Goal: Task Accomplishment & Management: Complete application form

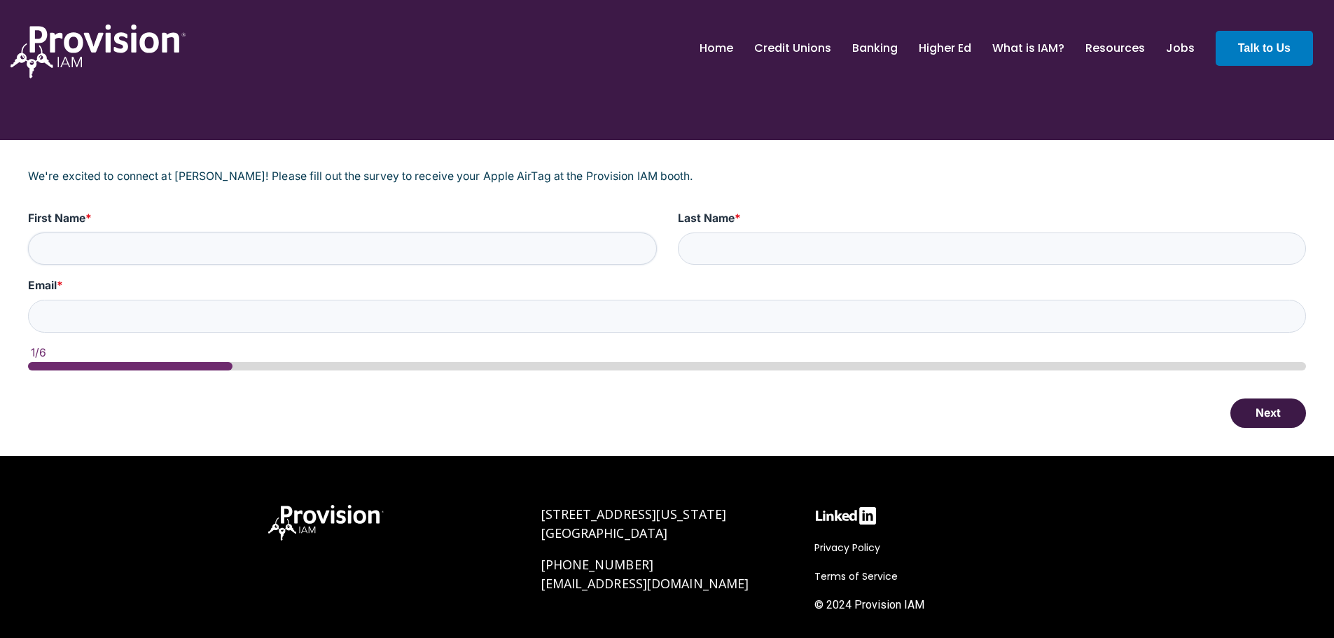
click at [295, 249] on input "First Name *" at bounding box center [342, 248] width 629 height 33
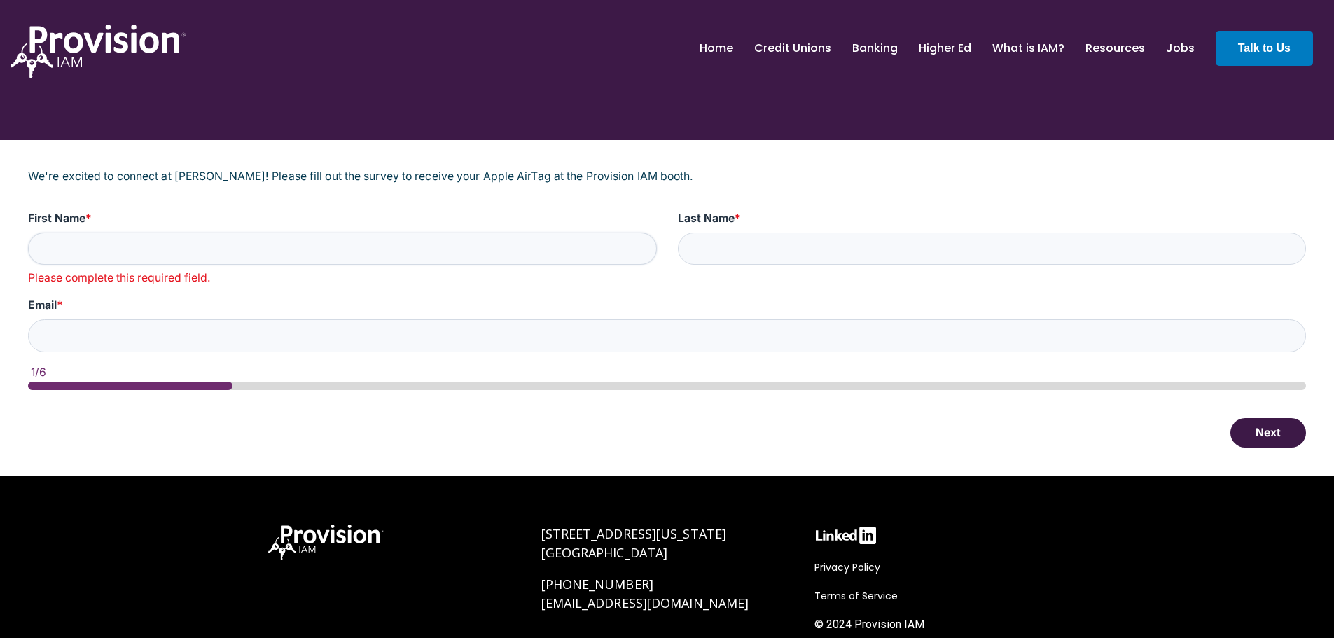
click at [406, 243] on input "First Name *" at bounding box center [342, 248] width 629 height 33
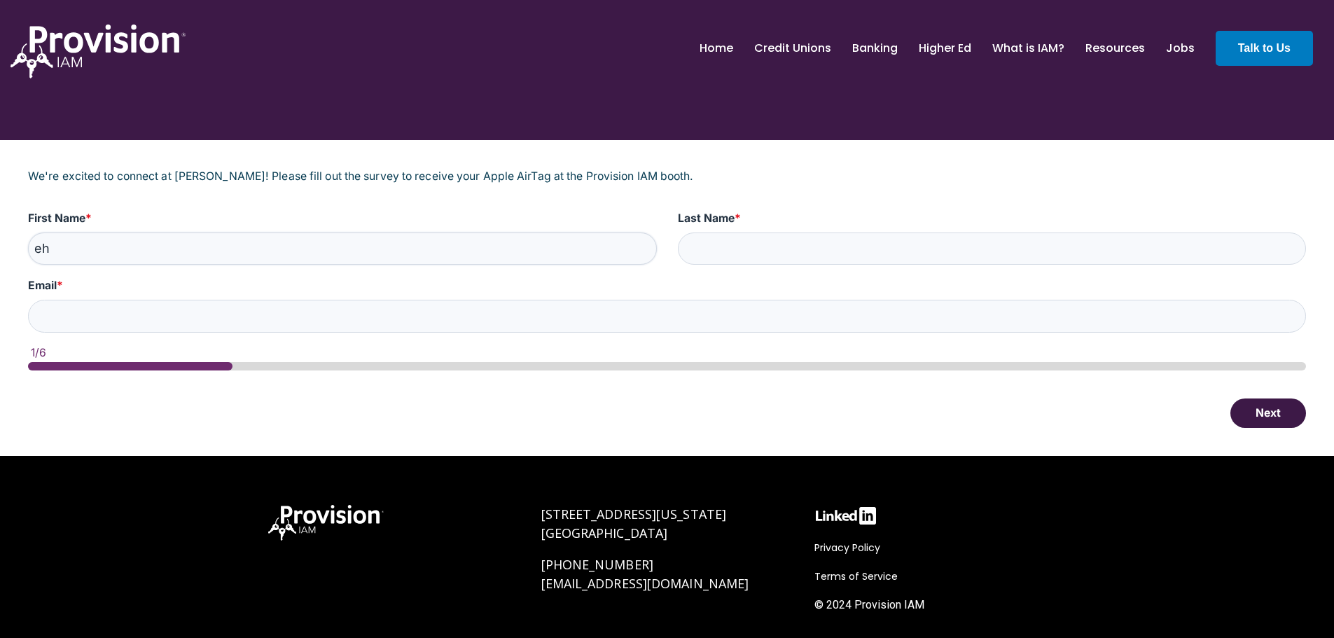
type input "e"
type input "[PERSON_NAME]"
type input "[EMAIL_ADDRESS][DOMAIN_NAME]"
click at [1262, 419] on button "Next" at bounding box center [1268, 412] width 76 height 29
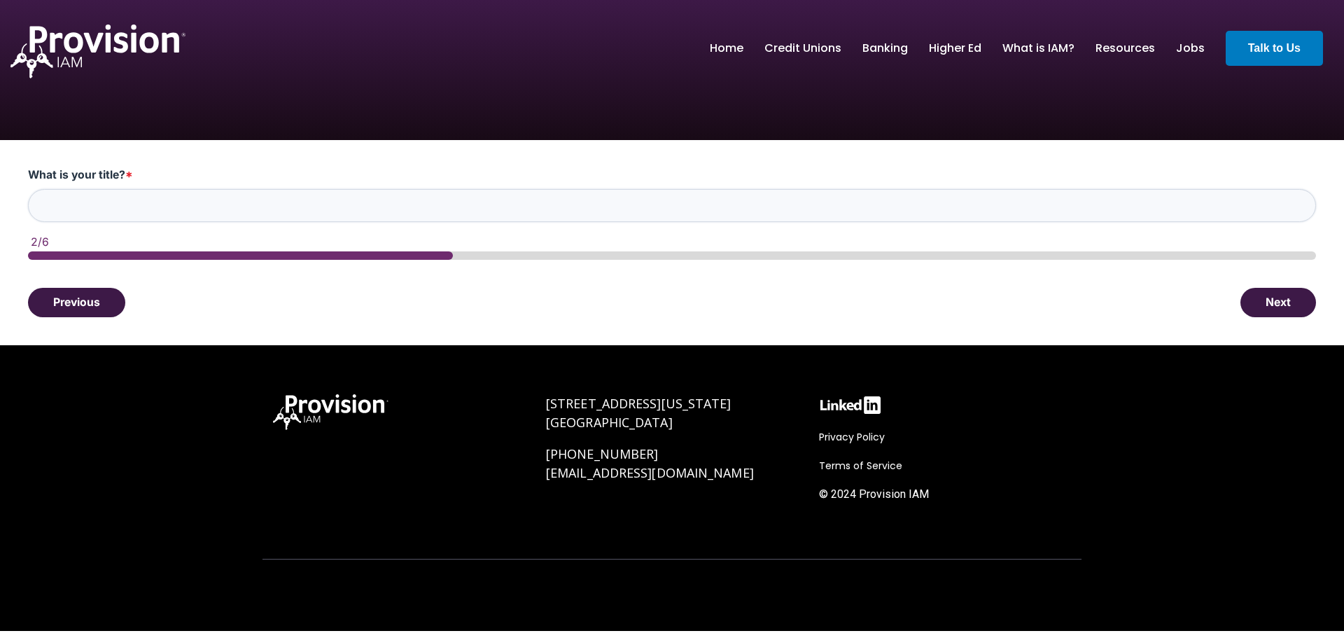
click at [188, 204] on input "What is your title? *" at bounding box center [672, 205] width 1288 height 33
type input "VP, Chief Information Officer"
click at [1263, 303] on button "Next" at bounding box center [1279, 301] width 76 height 29
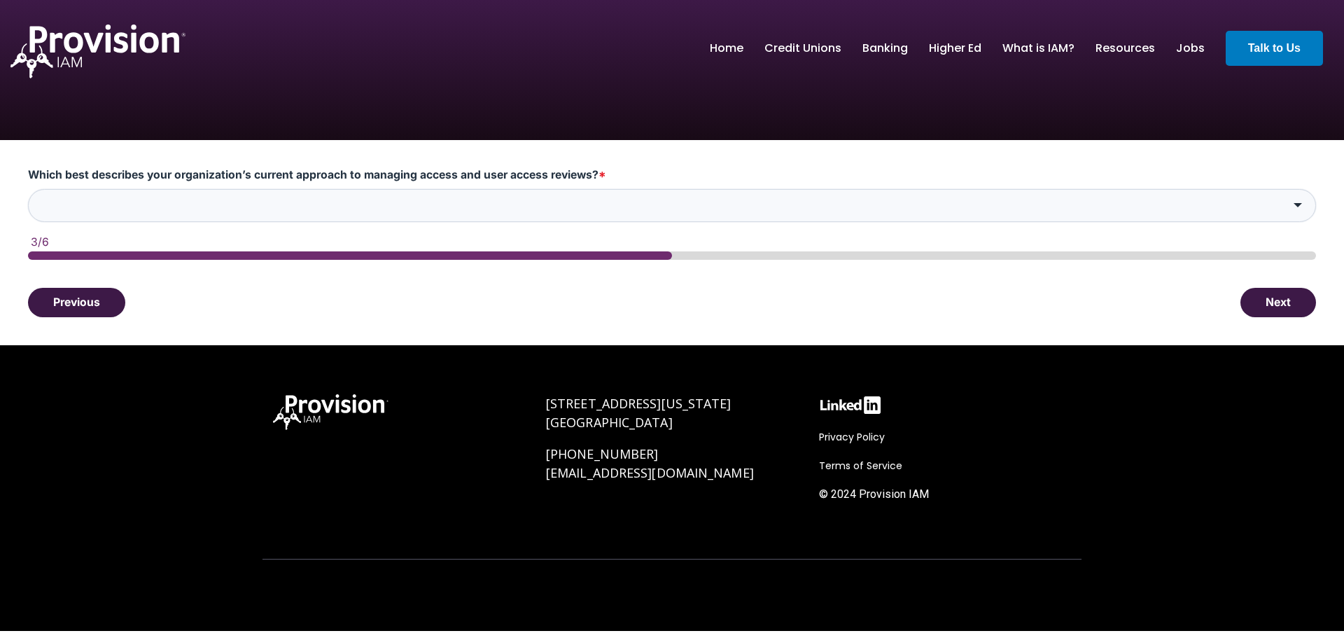
drag, startPoint x: 148, startPoint y: 162, endPoint x: 155, endPoint y: 202, distance: 41.1
click at [151, 165] on div "Which best describes your organization’s current approach to managing access an…" at bounding box center [672, 242] width 1344 height 205
click at [156, 202] on input "Which best describes your organization’s current approach to managing access an…" at bounding box center [672, 205] width 1288 height 33
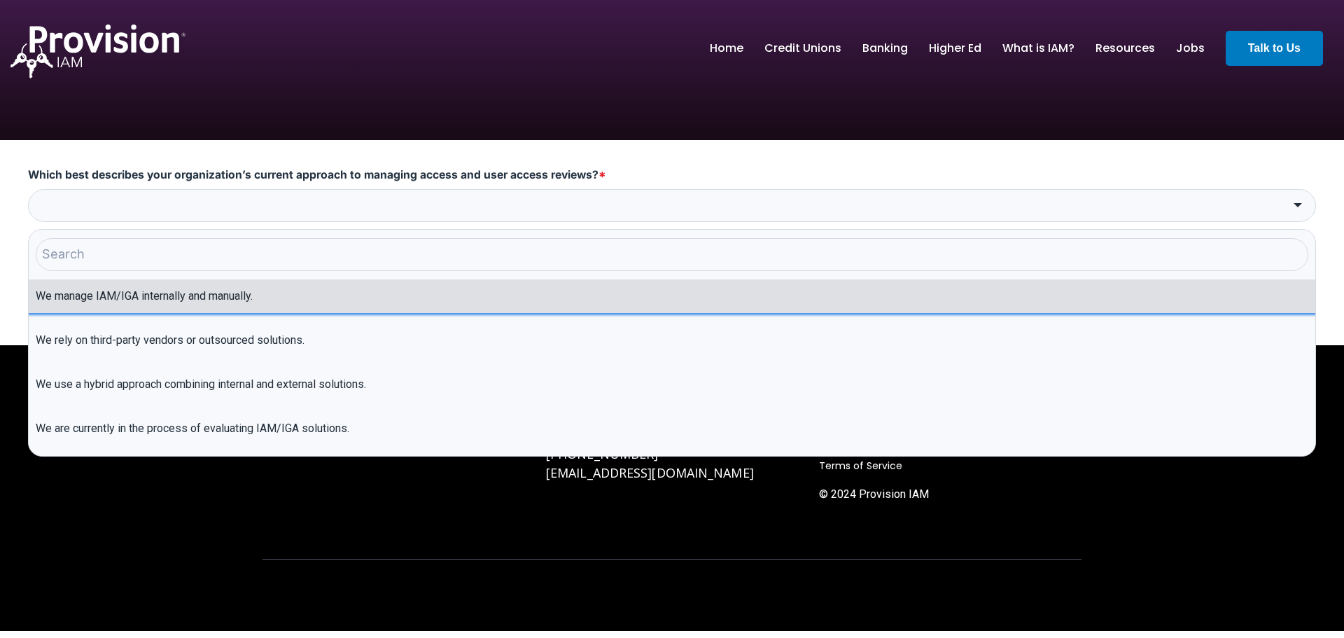
click at [137, 309] on li "We manage IAM/IGA internally and manually." at bounding box center [672, 296] width 1287 height 34
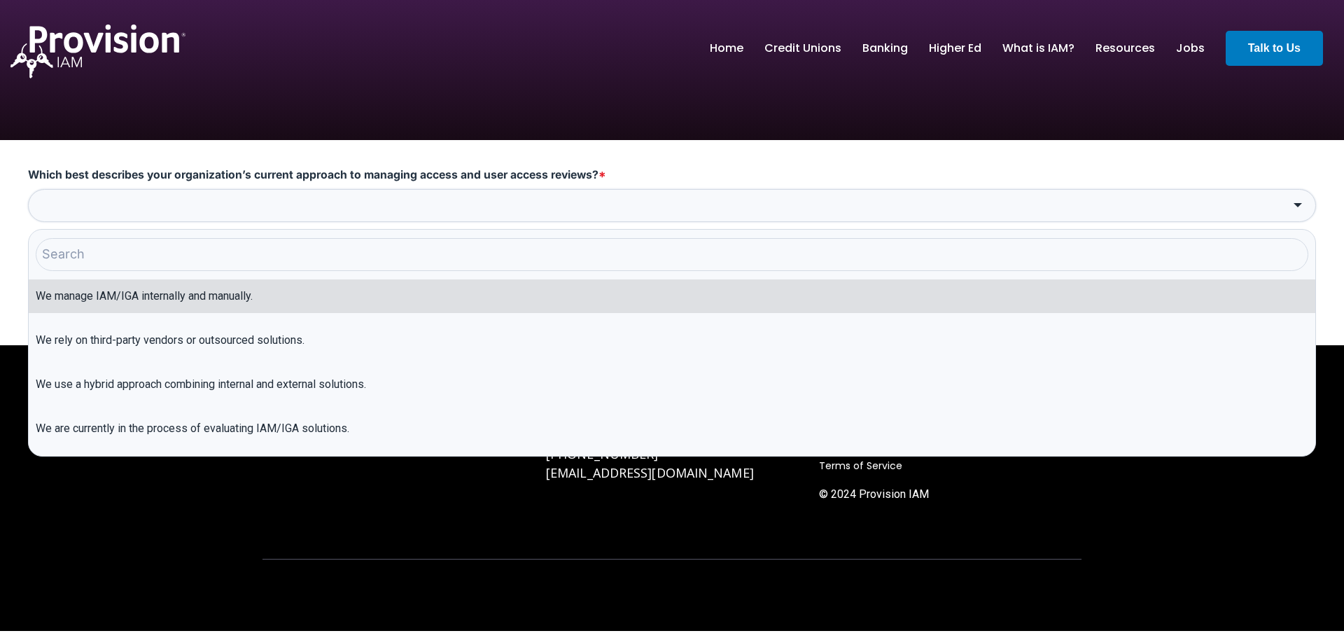
type input "We manage IAM/IGA internally and manually."
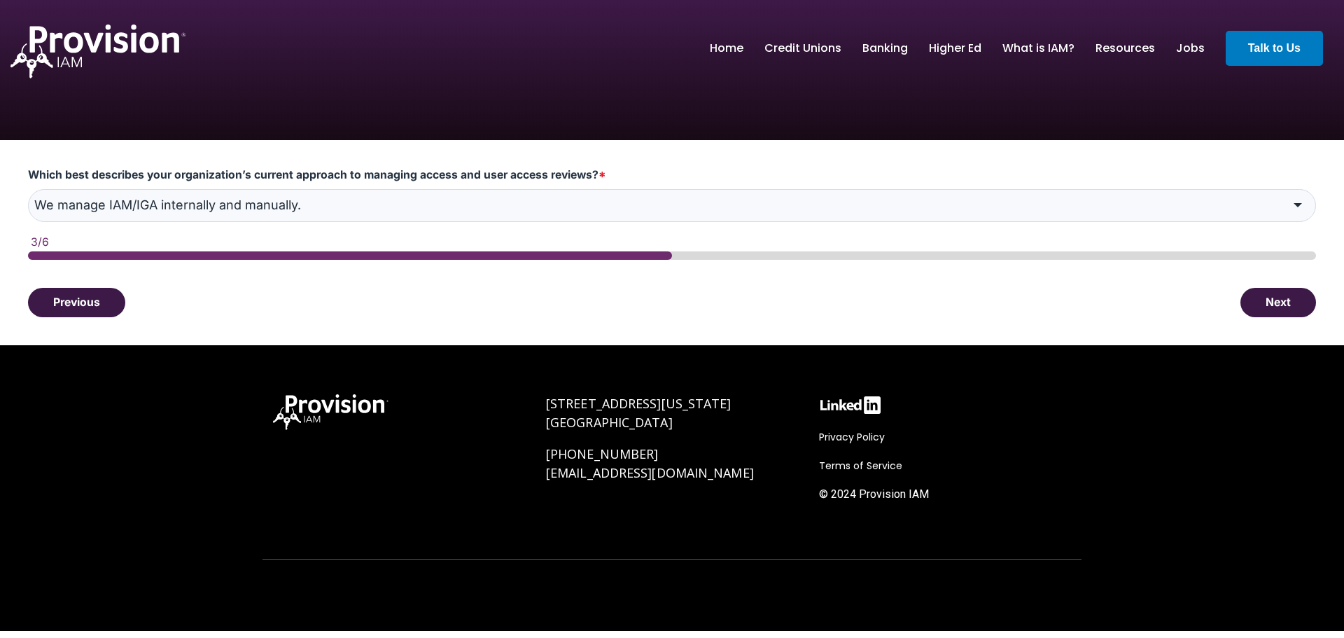
click at [1264, 293] on button "Next" at bounding box center [1279, 302] width 76 height 29
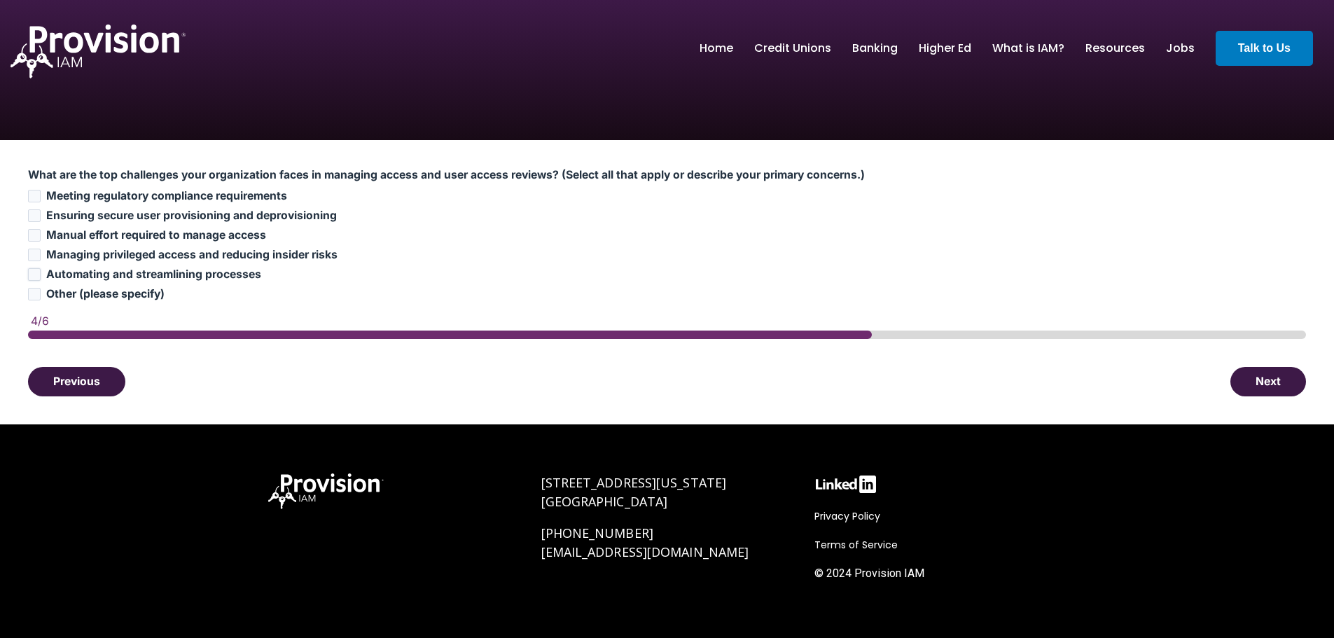
click at [36, 278] on input "Automating and streamlining processes" at bounding box center [34, 274] width 13 height 13
checkbox input "true"
click at [1277, 383] on button "Next" at bounding box center [1268, 380] width 76 height 29
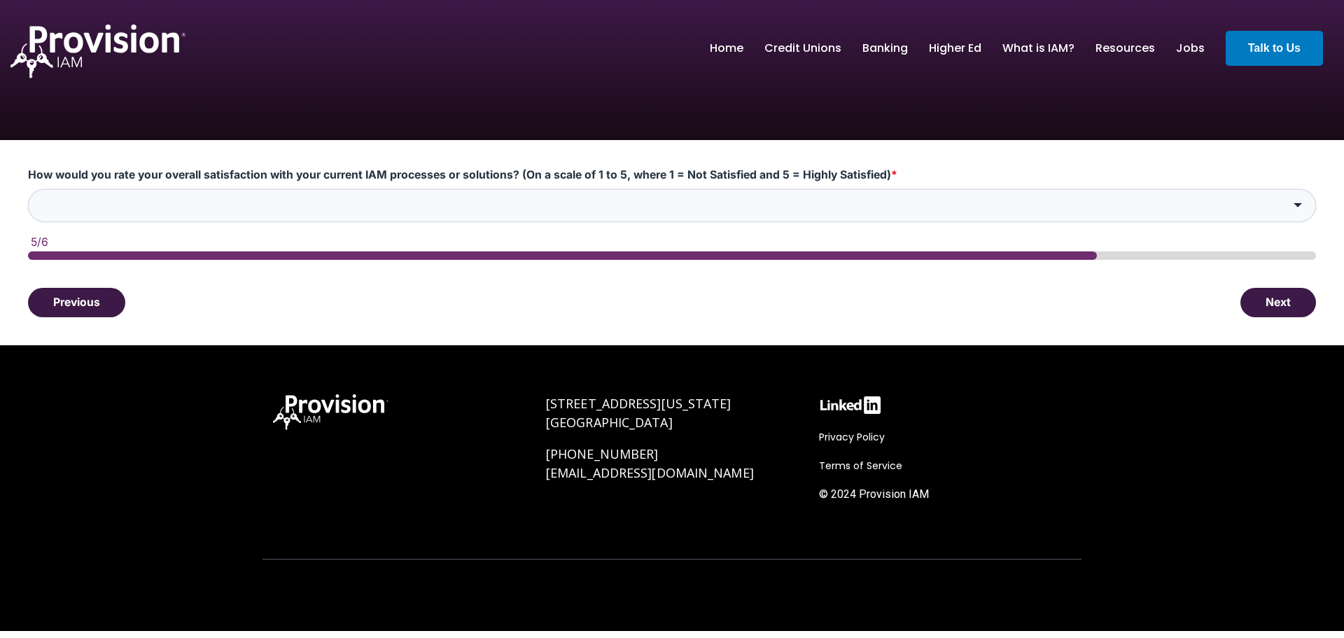
click at [204, 203] on input "How would you rate your overall satisfaction with your current IAM processes or…" at bounding box center [672, 205] width 1288 height 33
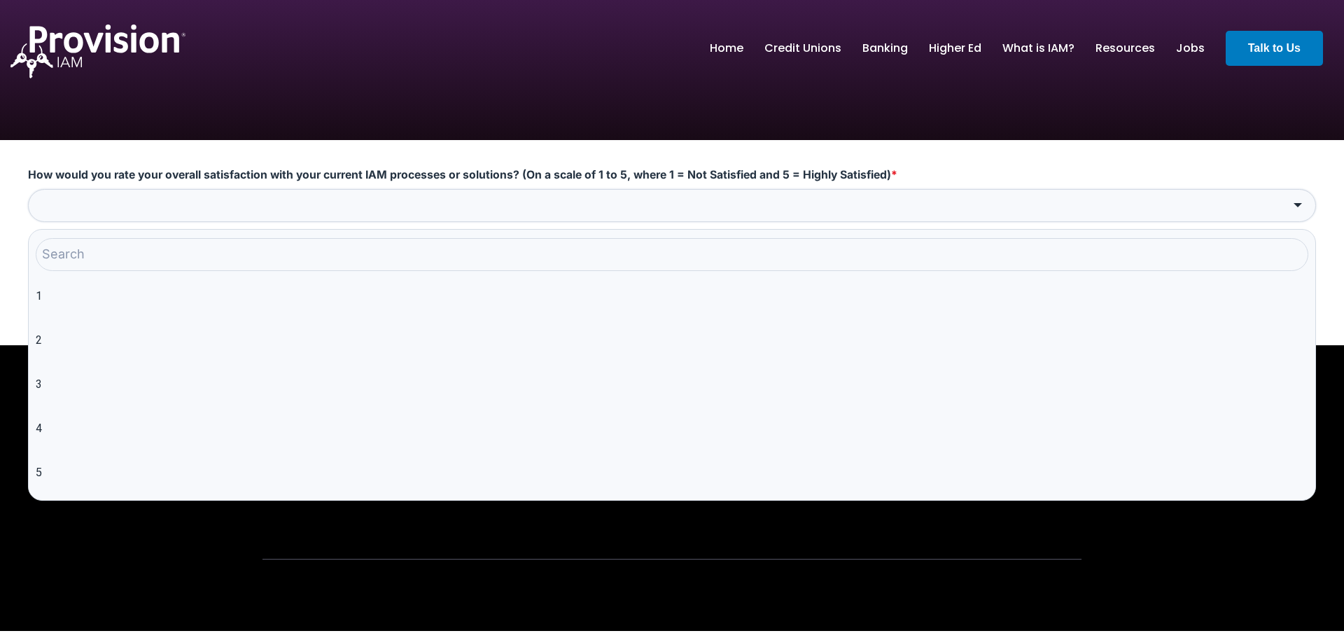
click at [204, 203] on input "How would you rate your overall satisfaction with your current IAM processes or…" at bounding box center [672, 205] width 1288 height 33
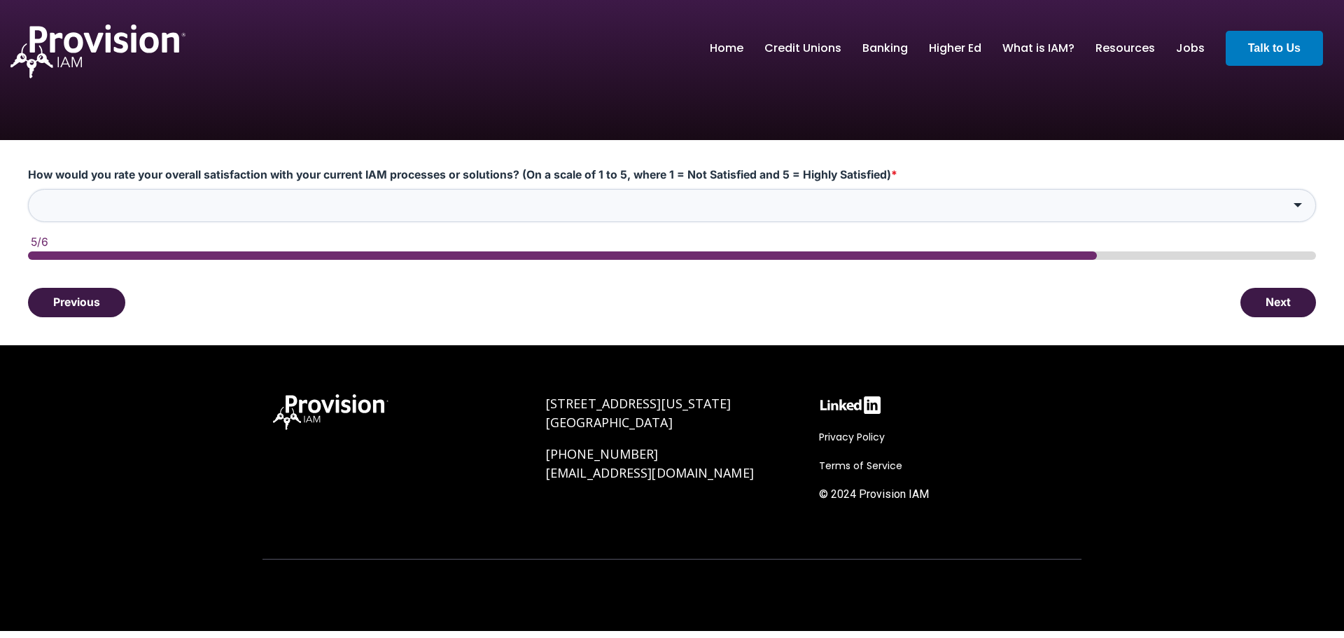
click at [204, 203] on input "How would you rate your overall satisfaction with your current IAM processes or…" at bounding box center [672, 205] width 1288 height 33
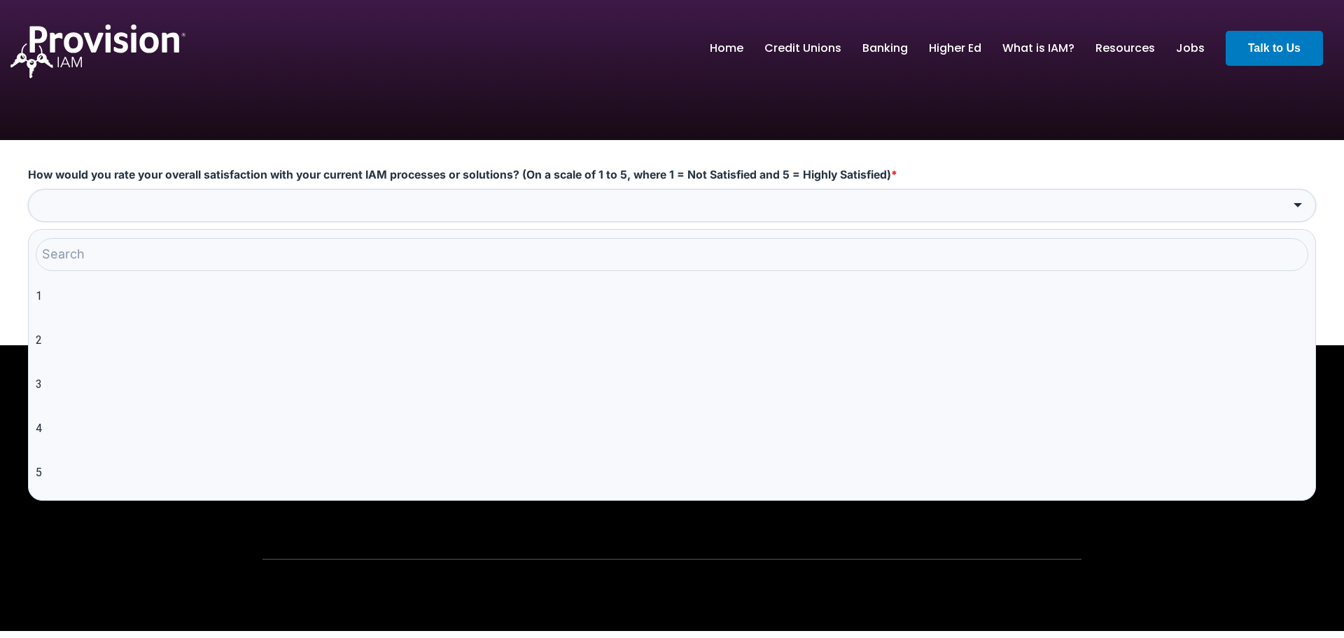
click at [267, 205] on input "How would you rate your overall satisfaction with your current IAM processes or…" at bounding box center [672, 205] width 1288 height 33
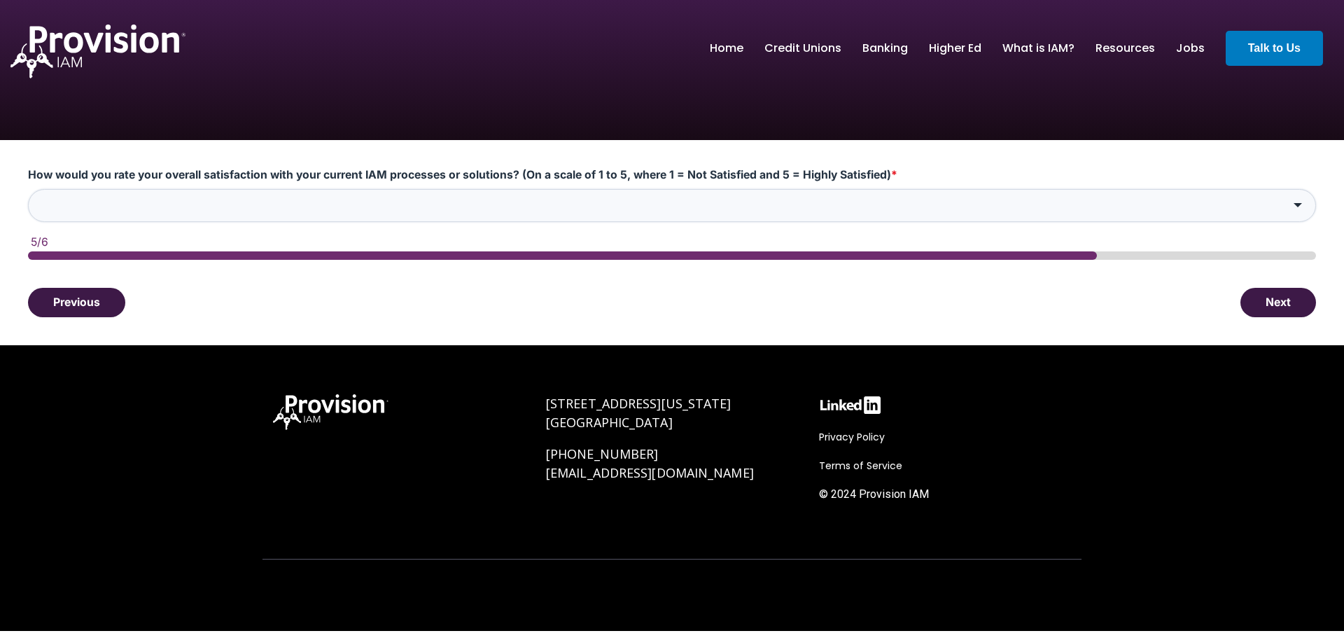
click at [266, 205] on input "How would you rate your overall satisfaction with your current IAM processes or…" at bounding box center [672, 205] width 1288 height 33
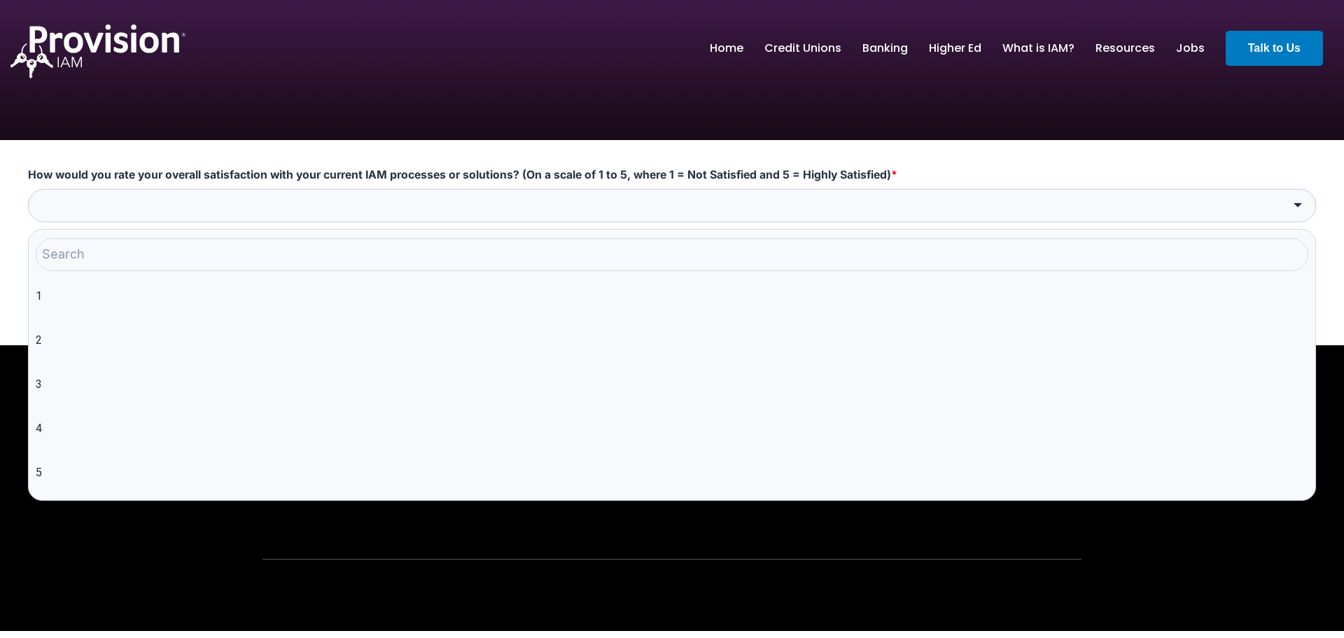
click at [266, 205] on input "How would you rate your overall satisfaction with your current IAM processes or…" at bounding box center [672, 205] width 1288 height 33
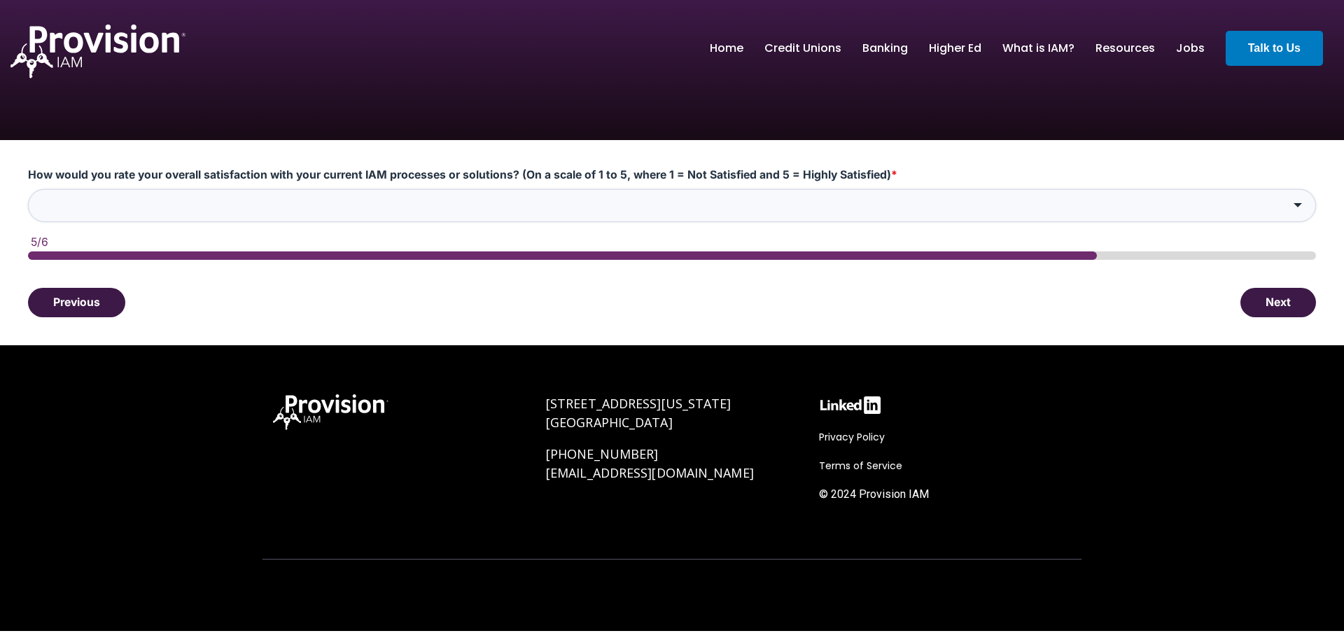
click at [323, 211] on input "How would you rate your overall satisfaction with your current IAM processes or…" at bounding box center [672, 205] width 1288 height 33
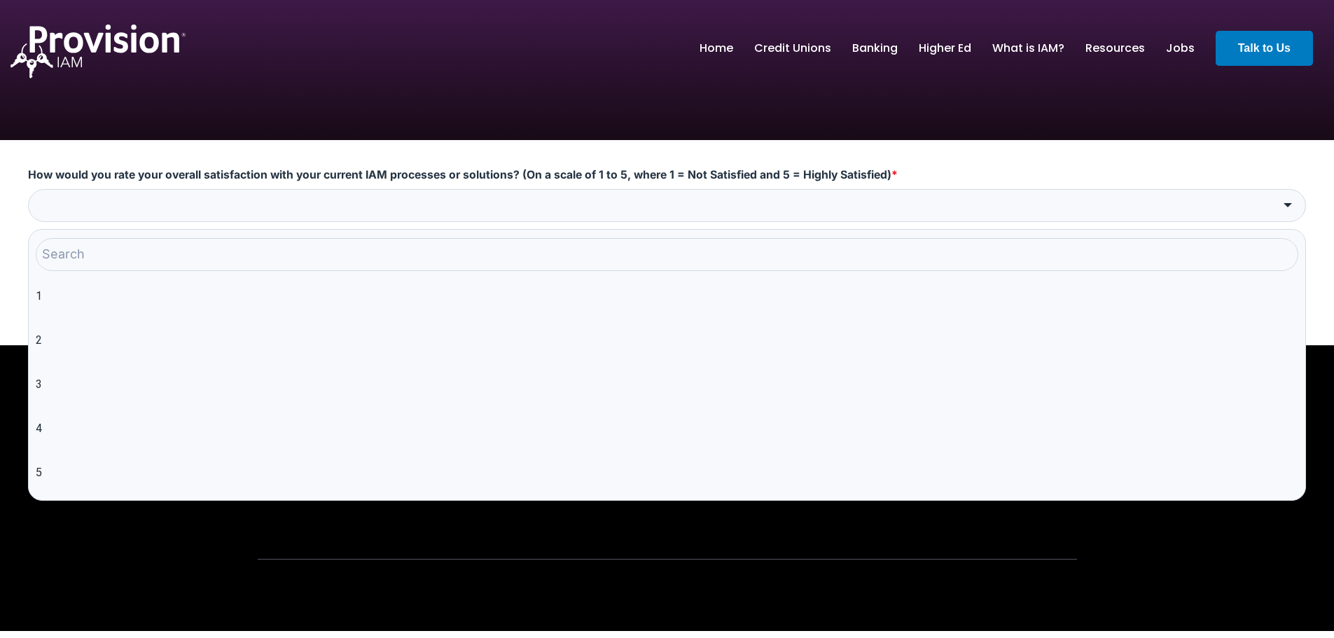
click at [323, 186] on div "How would you rate your overall satisfaction with your current IAM processes or…" at bounding box center [667, 195] width 1278 height 54
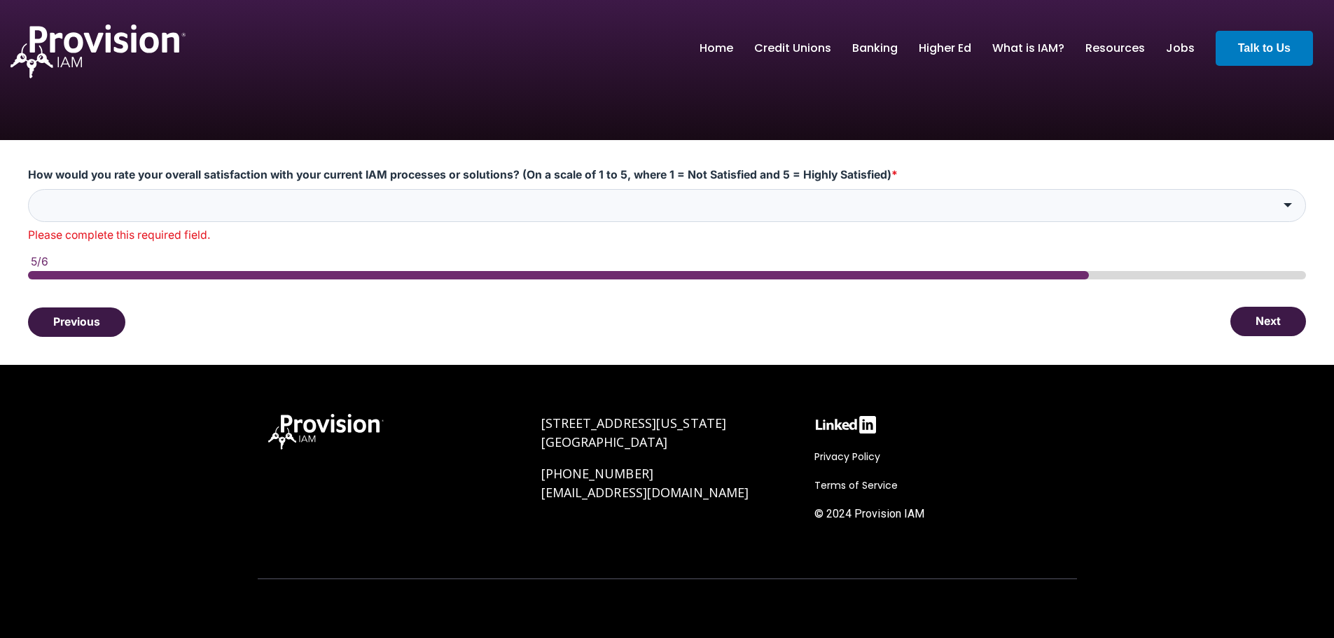
click at [1264, 323] on button "Next" at bounding box center [1268, 321] width 76 height 29
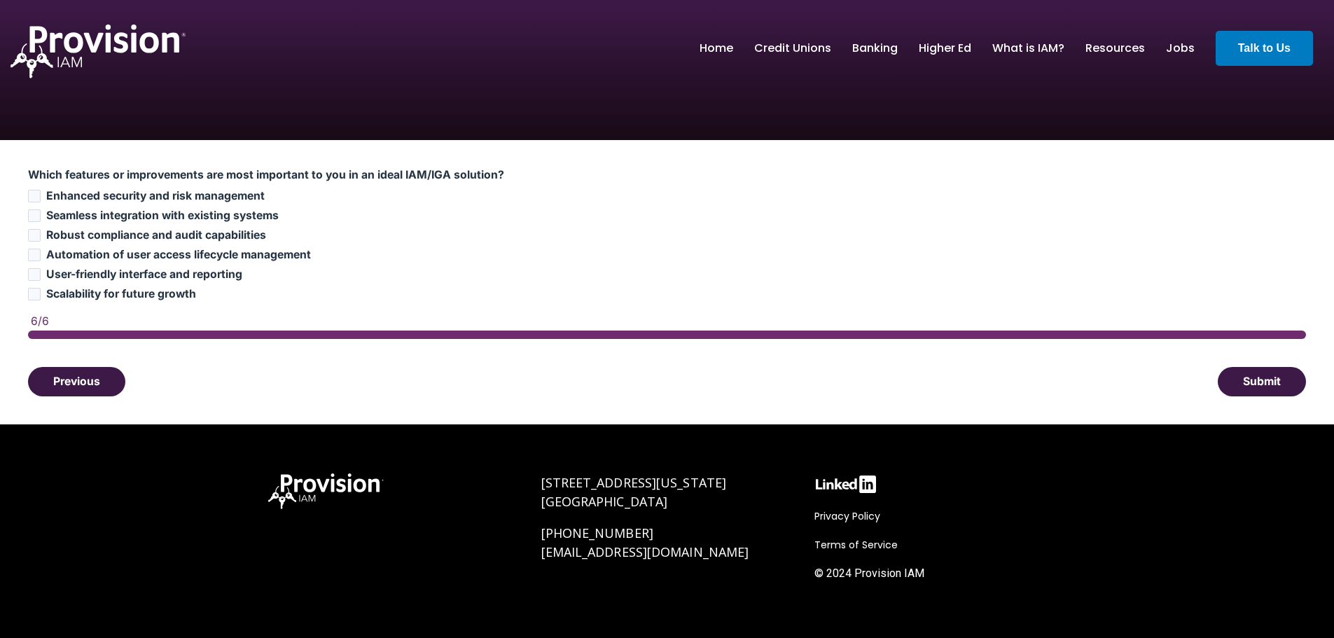
click at [1264, 323] on div "6/6" at bounding box center [668, 321] width 1275 height 13
drag, startPoint x: 43, startPoint y: 173, endPoint x: 513, endPoint y: 181, distance: 470.5
click at [513, 181] on div "Which features or improvements are most important to you in an ideal IAM/IGA so…" at bounding box center [667, 282] width 1334 height 284
click at [459, 174] on span "Which features or improvements are most important to you in an ideal IAM/IGA so…" at bounding box center [266, 174] width 476 height 13
click at [41, 194] on label "Enhanced security and risk management" at bounding box center [667, 196] width 1278 height 14
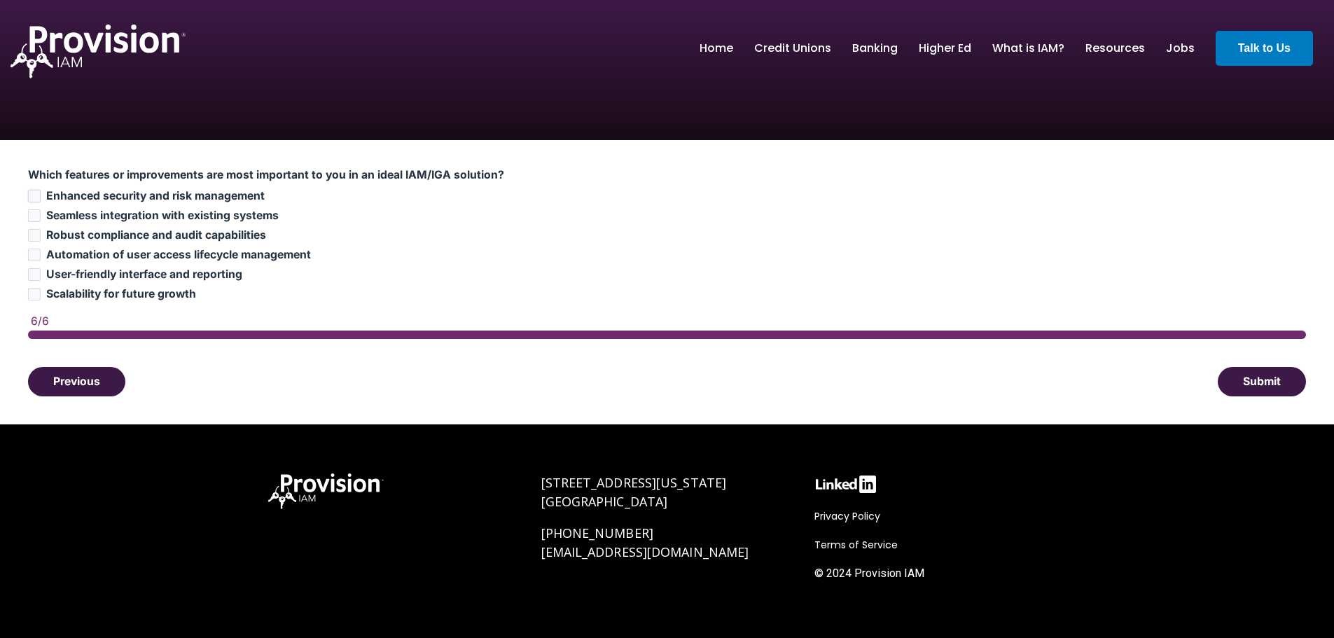
click at [41, 194] on input "Enhanced security and risk management" at bounding box center [34, 196] width 13 height 13
checkbox input "true"
click at [34, 258] on input "Automation of user access lifecycle management" at bounding box center [34, 255] width 13 height 13
checkbox input "true"
click at [36, 197] on input "Enhanced security and risk management" at bounding box center [34, 196] width 13 height 13
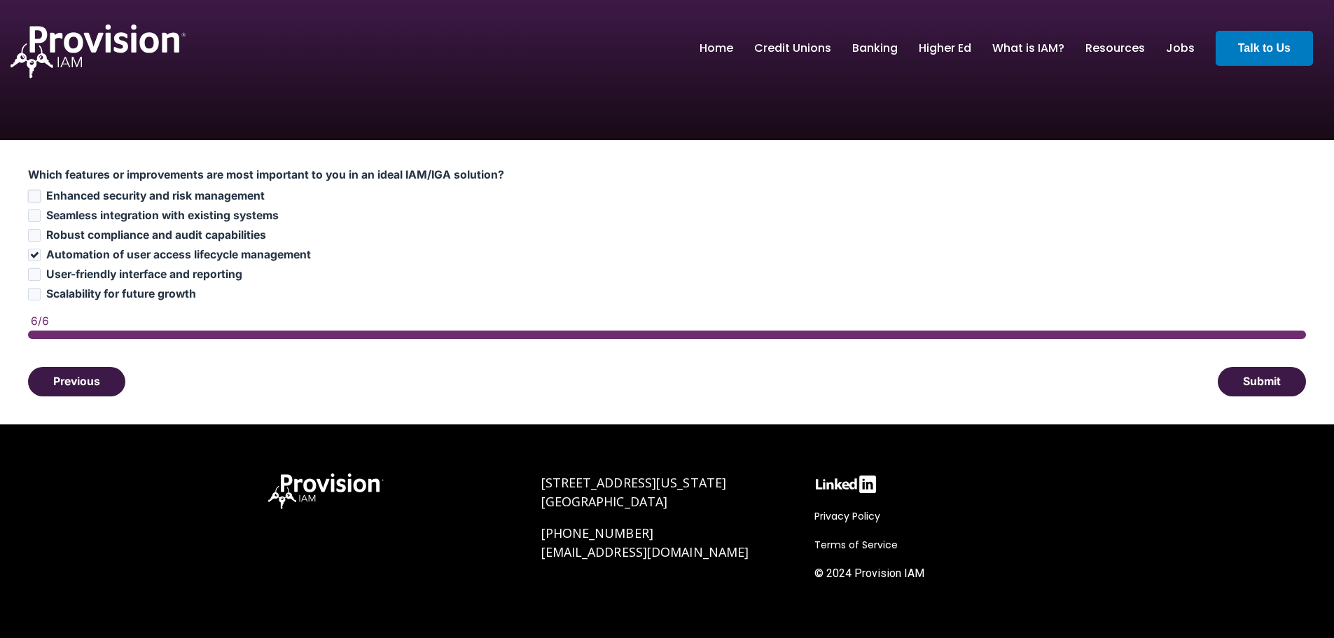
checkbox input "false"
click at [34, 278] on input "User-friendly interface and reporting" at bounding box center [34, 274] width 13 height 13
checkbox input "true"
click at [1256, 386] on button "Submit" at bounding box center [1261, 380] width 88 height 29
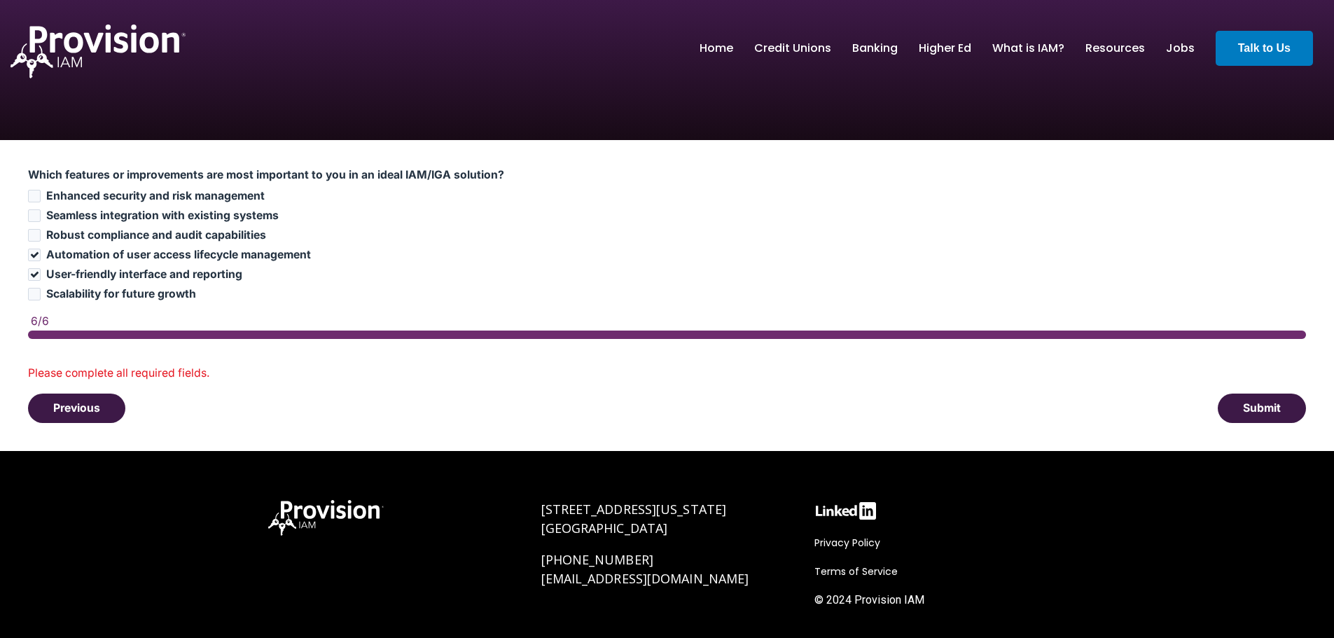
click at [42, 295] on label "Scalability for future growth" at bounding box center [667, 294] width 1278 height 14
click at [41, 295] on input "Scalability for future growth" at bounding box center [34, 294] width 13 height 13
checkbox input "true"
click at [1273, 424] on div "Which features or improvements are most important to you in an ideal IAM/IGA so…" at bounding box center [667, 295] width 1334 height 311
click at [1272, 411] on button "Submit" at bounding box center [1261, 407] width 88 height 29
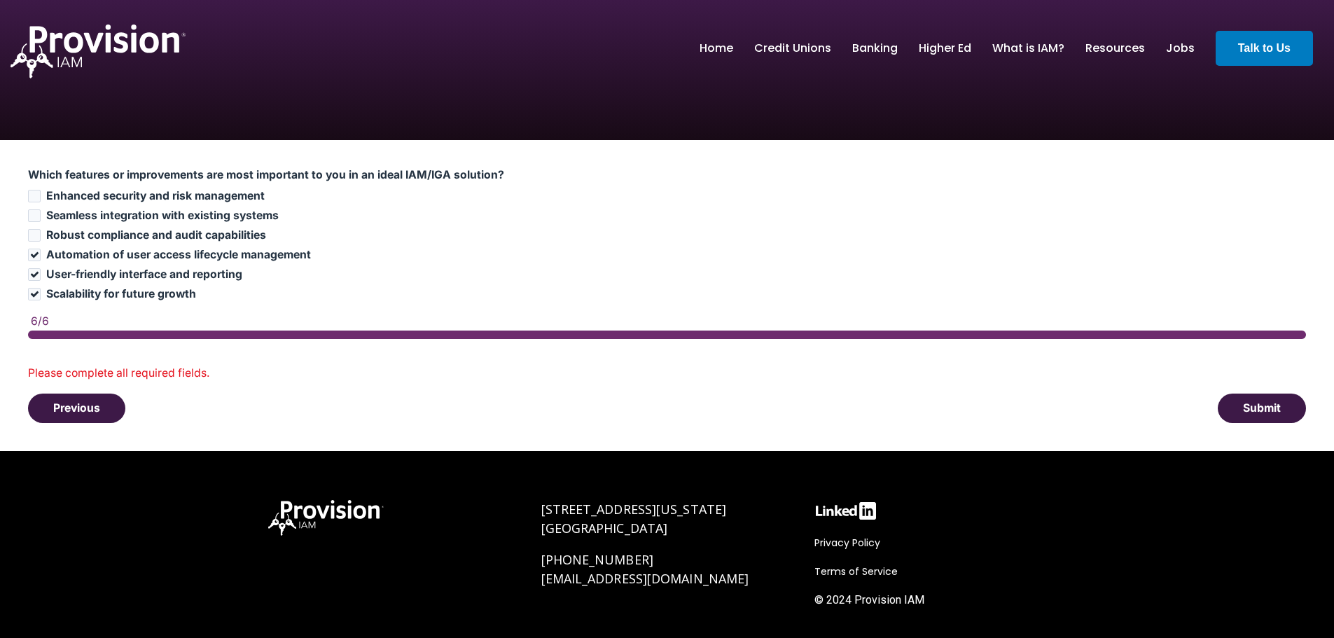
click at [69, 405] on button "Previous" at bounding box center [76, 407] width 97 height 29
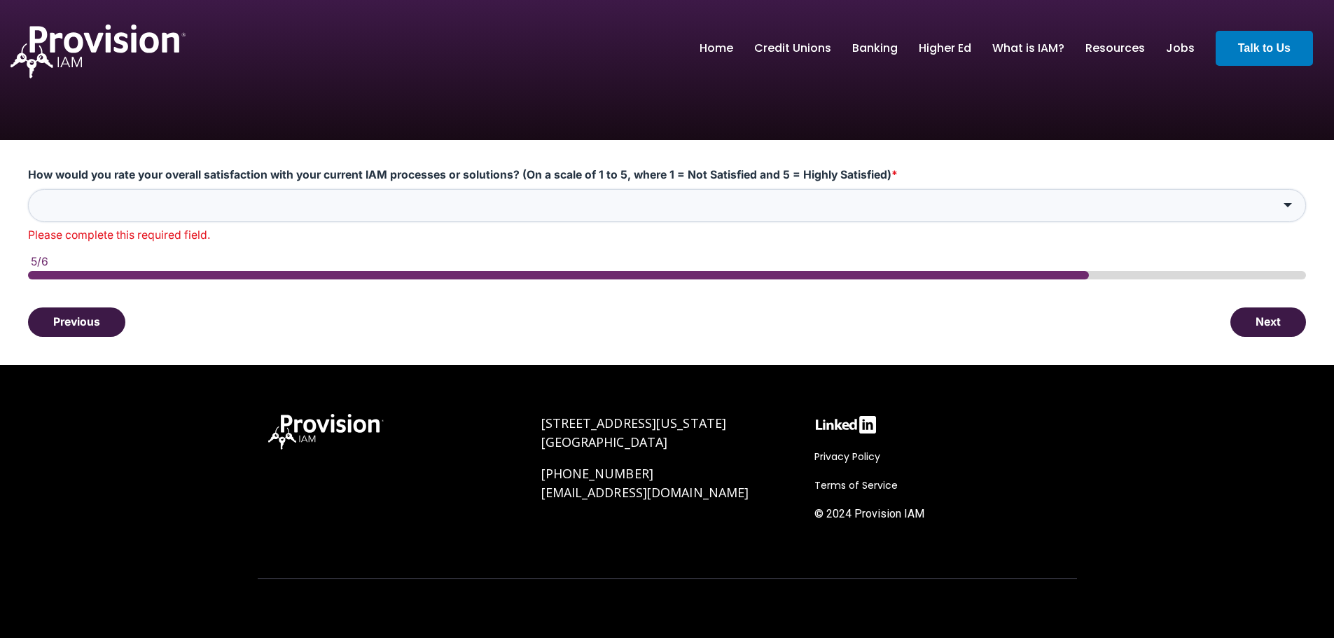
click at [335, 197] on input "How would you rate your overall satisfaction with your current IAM processes or…" at bounding box center [667, 205] width 1278 height 33
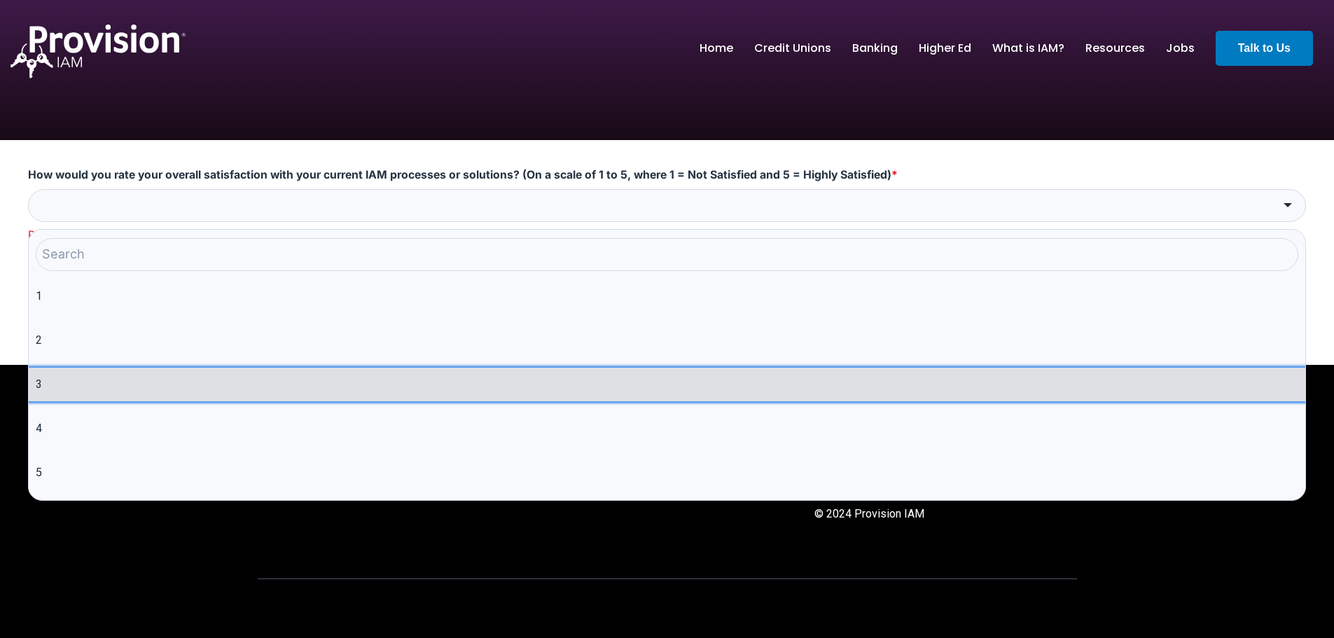
click at [62, 383] on li "3" at bounding box center [667, 385] width 1276 height 34
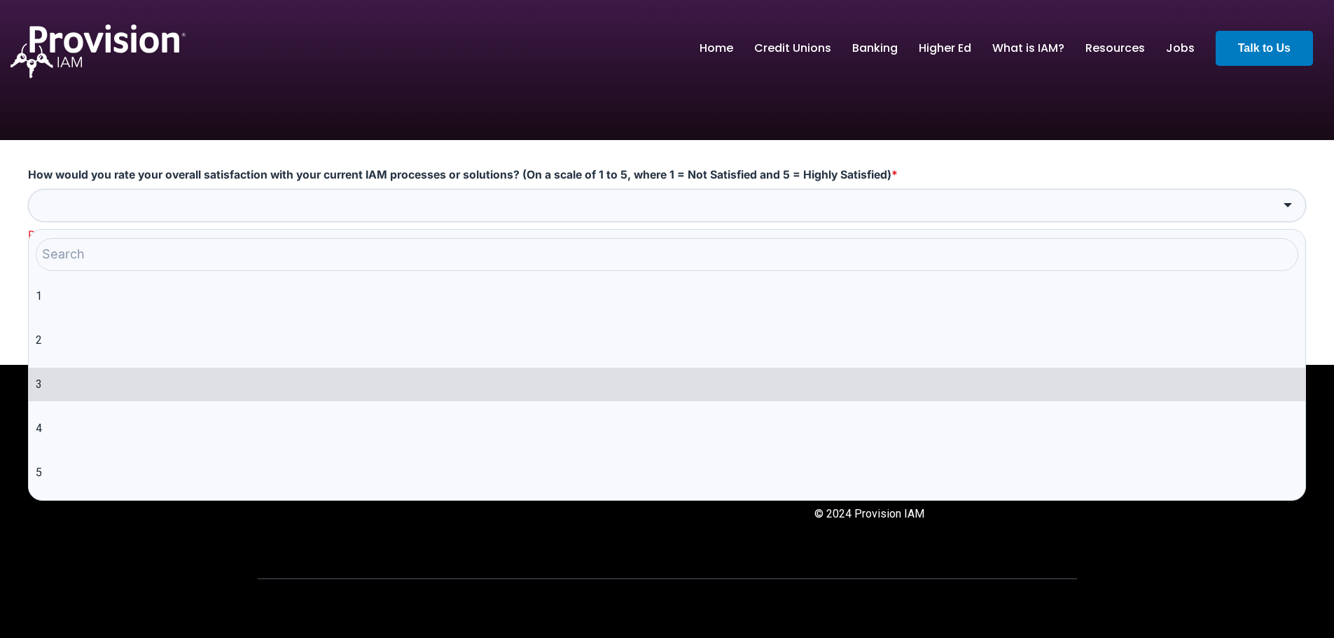
type input "3"
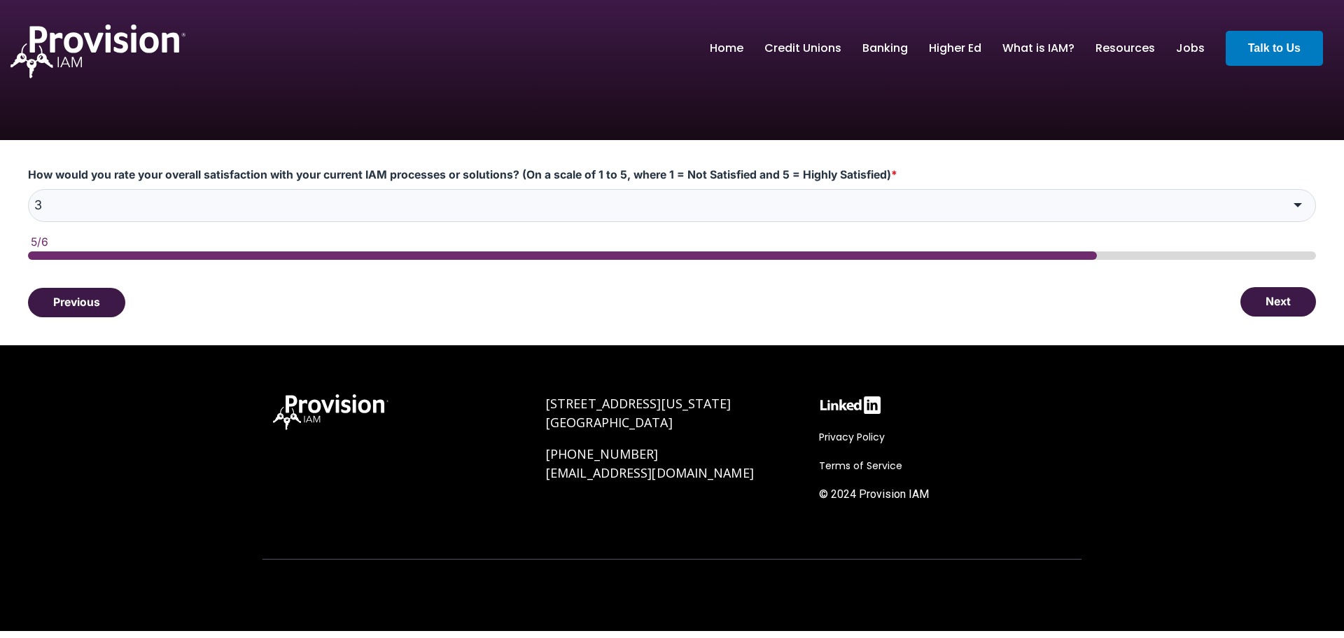
click at [1283, 315] on button "Next" at bounding box center [1279, 301] width 76 height 29
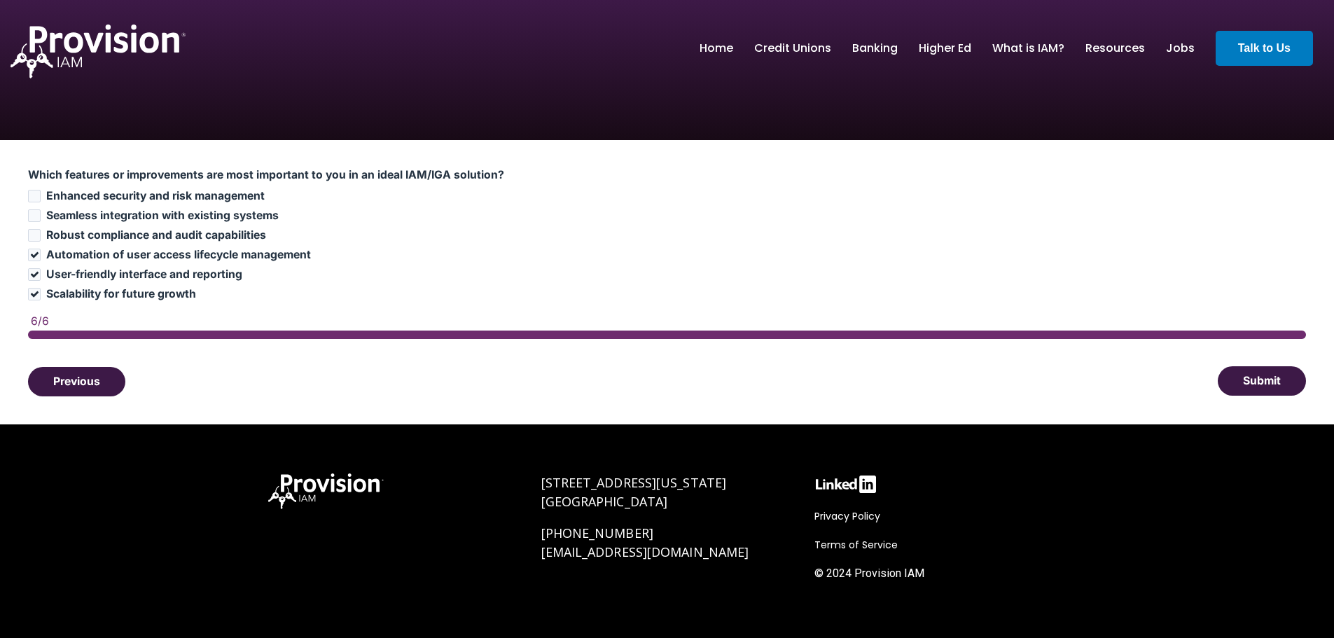
click at [1263, 375] on button "Submit" at bounding box center [1261, 380] width 88 height 29
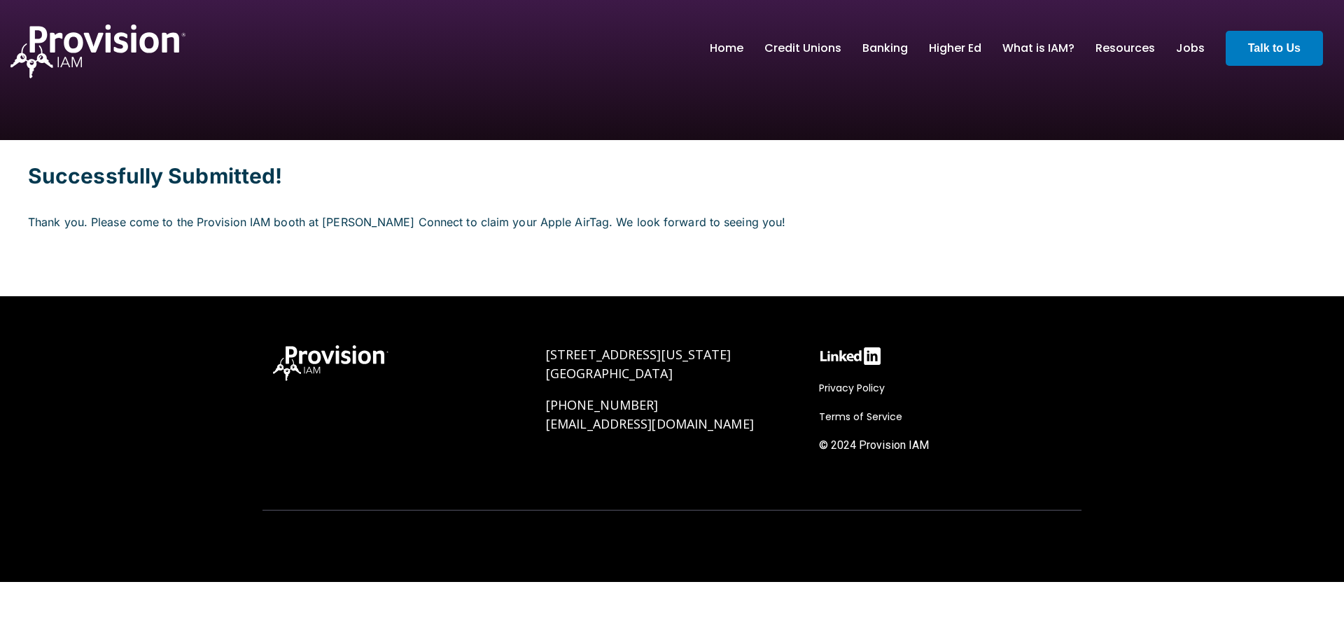
click at [188, 235] on div "Successfully Submitted! Thank you. Please come to the Provision IAM booth at [P…" at bounding box center [672, 218] width 1288 height 100
click at [177, 210] on p "Thank you. Please come to the Provision IAM booth at [PERSON_NAME] Connect to c…" at bounding box center [672, 215] width 1288 height 28
click at [178, 210] on p "Thank you. Please come to the Provision IAM booth at [PERSON_NAME] Connect to c…" at bounding box center [672, 215] width 1288 height 28
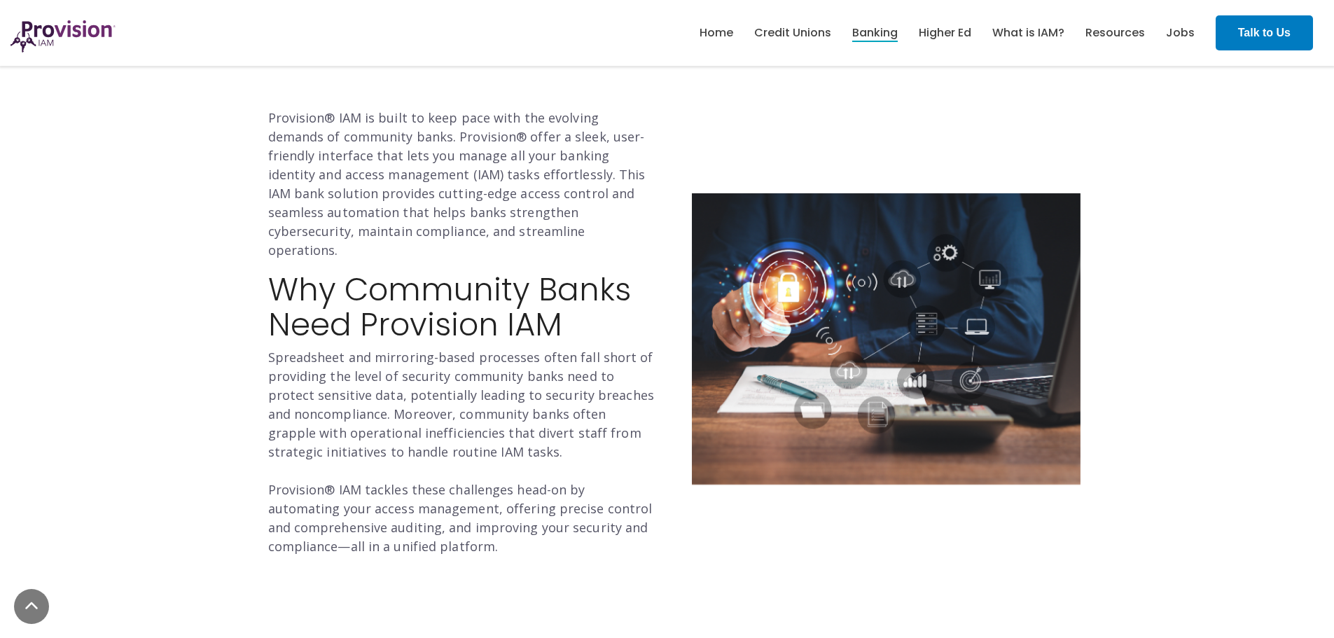
scroll to position [490, 0]
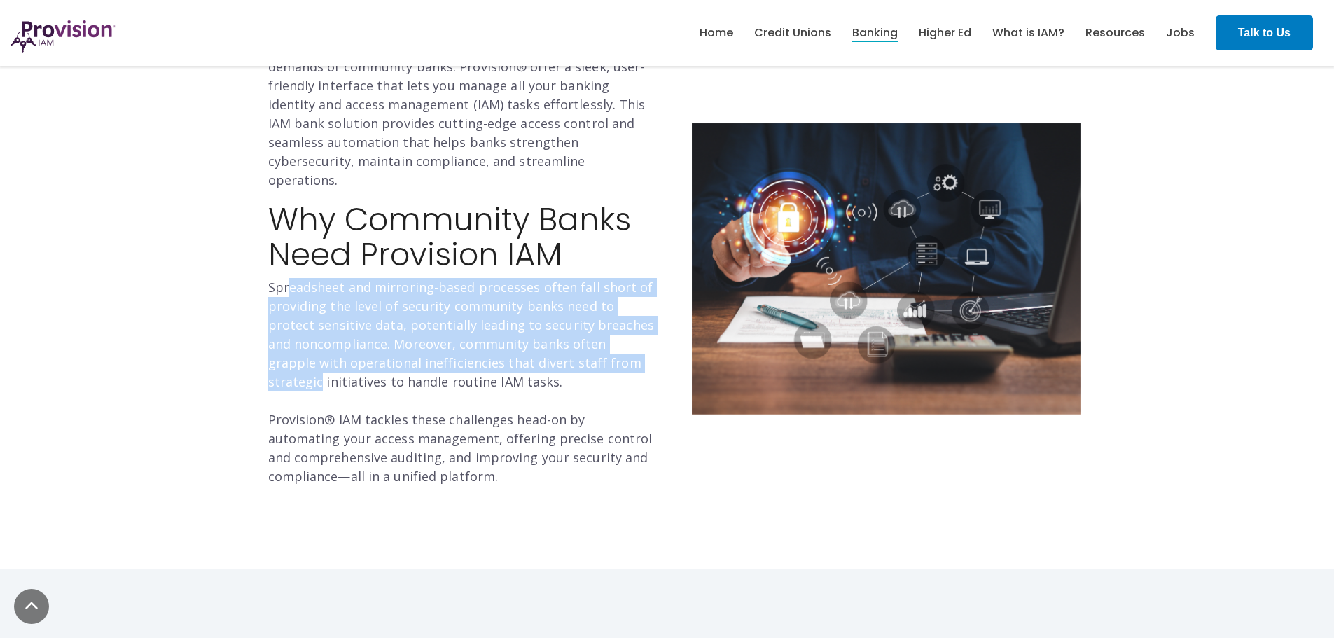
drag, startPoint x: 293, startPoint y: 271, endPoint x: 631, endPoint y: 344, distance: 345.9
click at [631, 344] on p "Spreadsheet and mirroring-based processes often fall short of providing the lev…" at bounding box center [462, 382] width 389 height 208
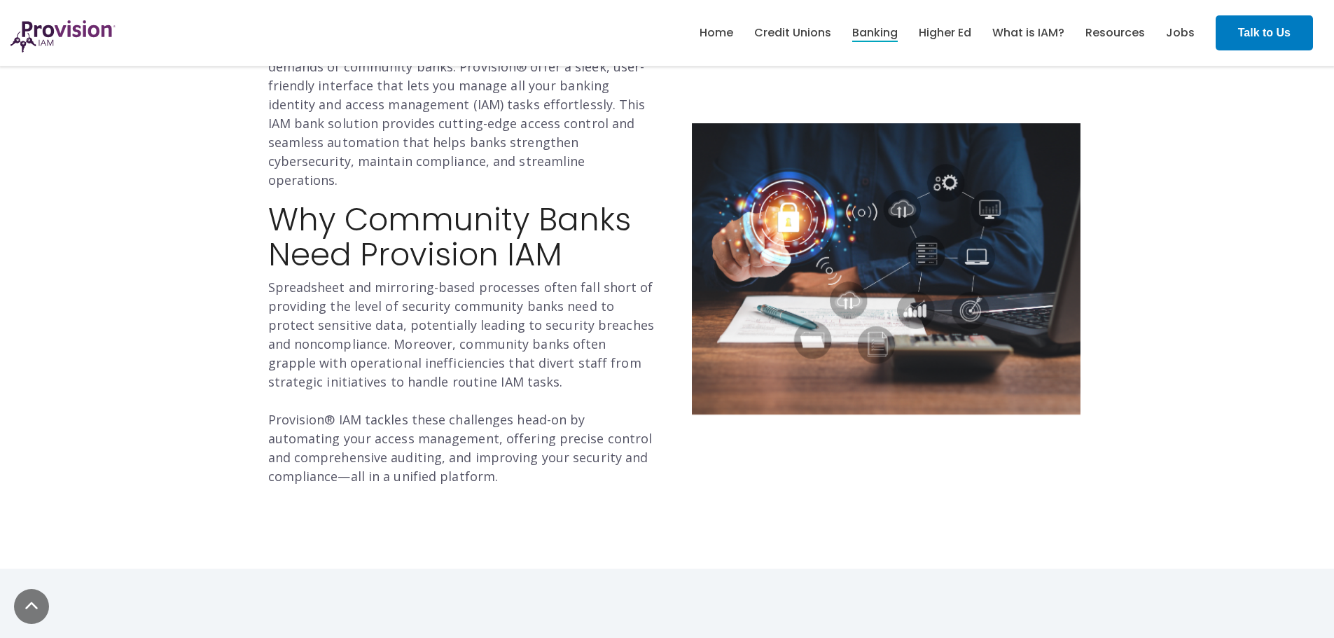
click at [510, 388] on p "Spreadsheet and mirroring-based processes often fall short of providing the lev…" at bounding box center [462, 382] width 389 height 208
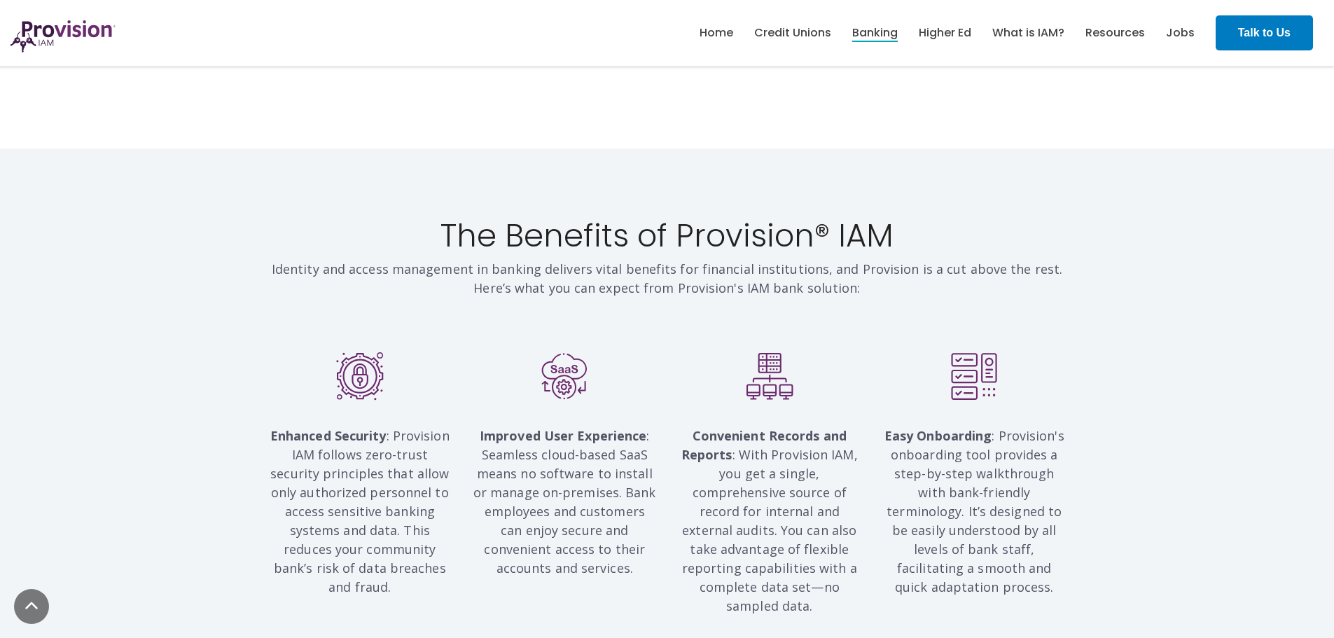
scroll to position [980, 0]
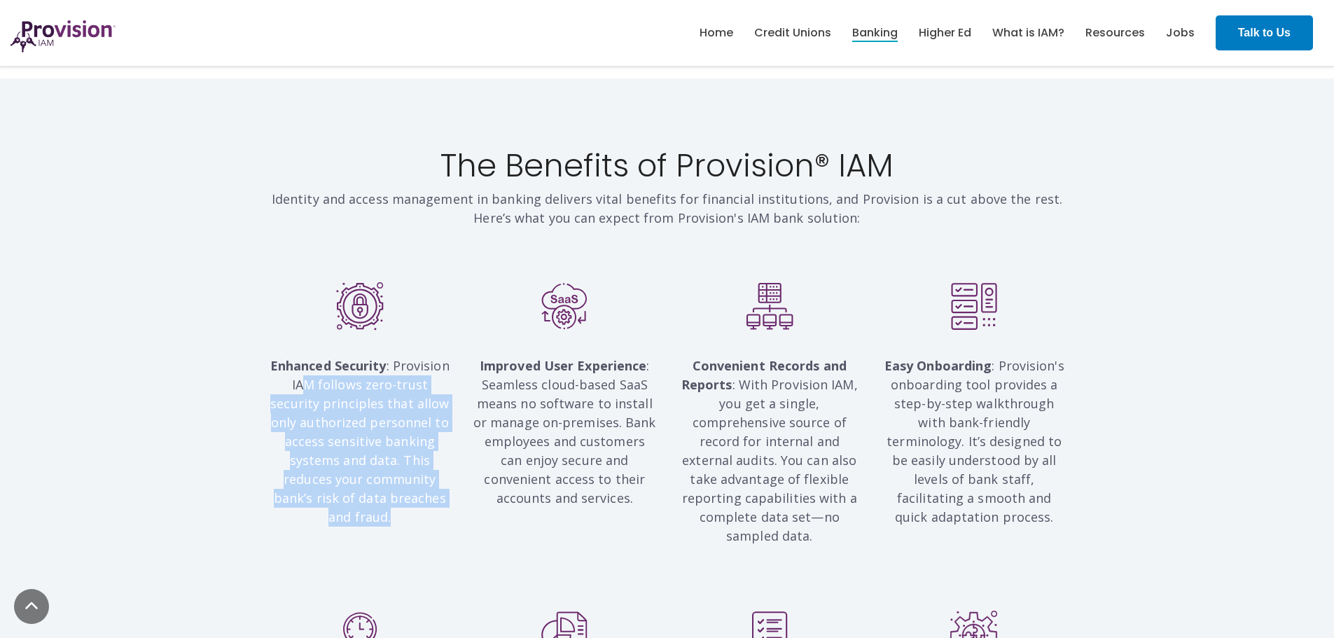
drag, startPoint x: 285, startPoint y: 368, endPoint x: 444, endPoint y: 495, distance: 203.7
click at [444, 495] on p "Enhanced Security : Provision IAM follows zero-trust security principles that a…" at bounding box center [360, 431] width 184 height 189
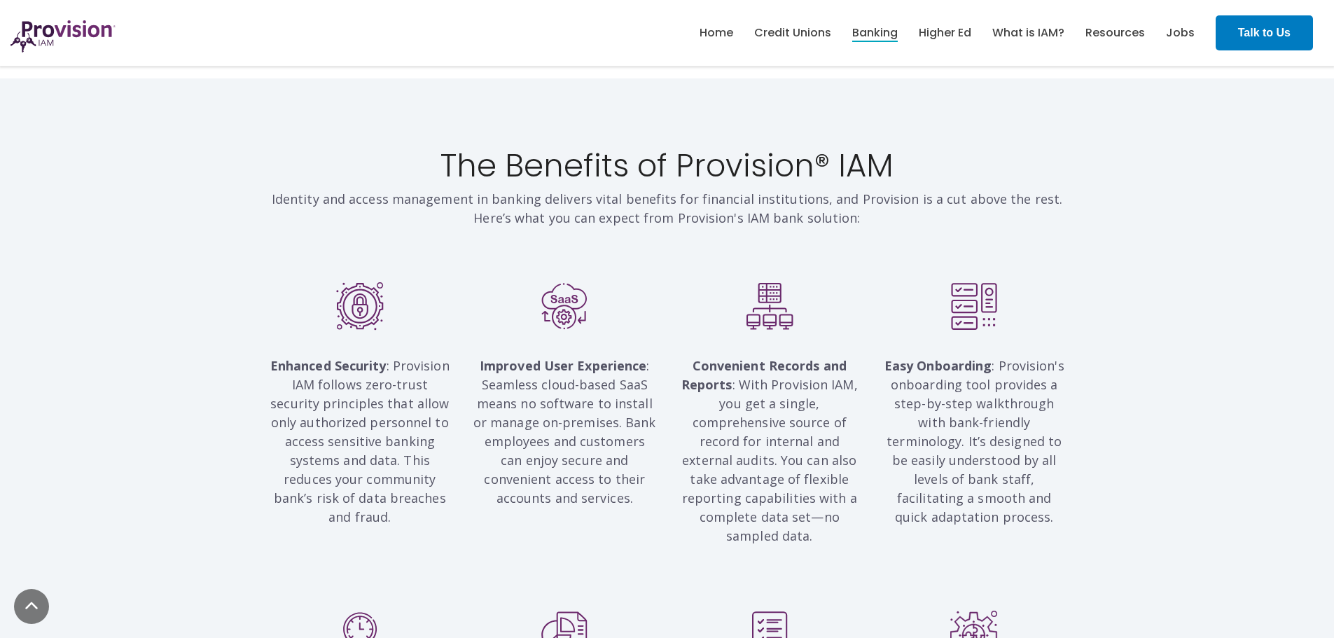
click at [540, 430] on span "Improved User Experience : Seamless cloud-based SaaS means no software to insta…" at bounding box center [564, 431] width 183 height 149
click at [416, 445] on span "Enhanced Security : Provision IAM follows zero-trust security principles that a…" at bounding box center [359, 441] width 179 height 168
drag, startPoint x: 418, startPoint y: 445, endPoint x: 426, endPoint y: 491, distance: 47.5
click at [419, 494] on p "Enhanced Security : Provision IAM follows zero-trust security principles that a…" at bounding box center [360, 431] width 184 height 189
click at [521, 433] on span "Improved User Experience : Seamless cloud-based SaaS means no software to insta…" at bounding box center [564, 431] width 183 height 149
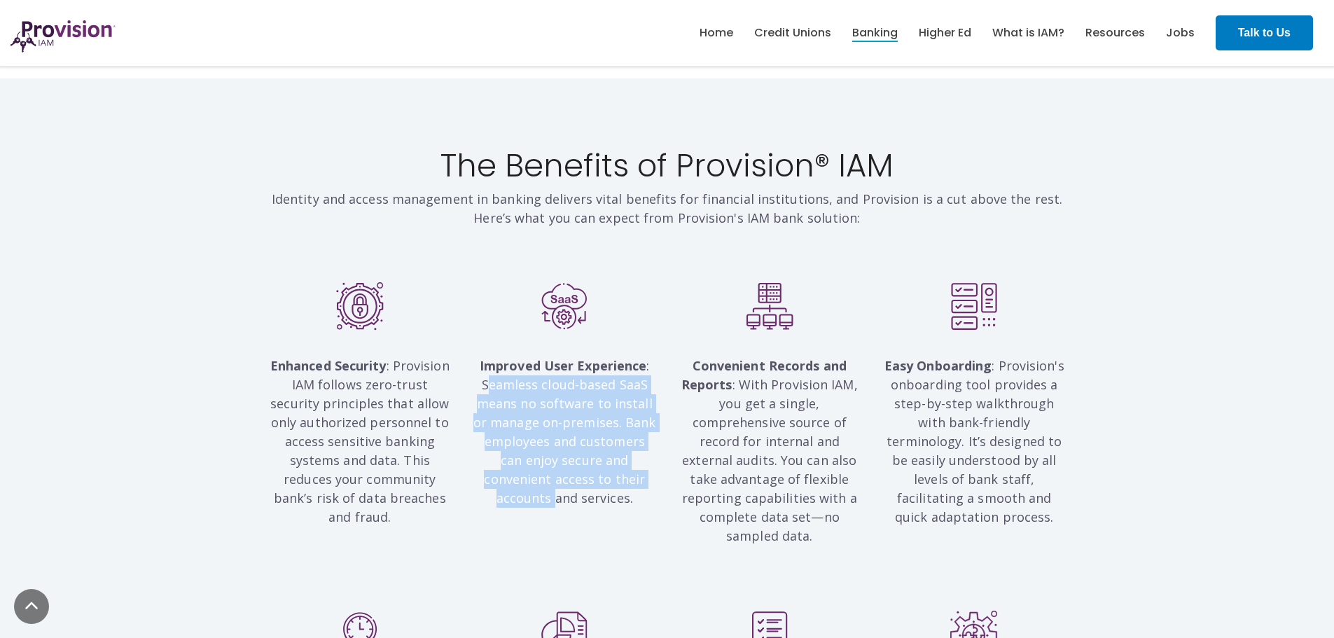
drag, startPoint x: 495, startPoint y: 358, endPoint x: 636, endPoint y: 465, distance: 177.0
click at [628, 468] on span "Improved User Experience : Seamless cloud-based SaaS means no software to insta…" at bounding box center [564, 431] width 183 height 149
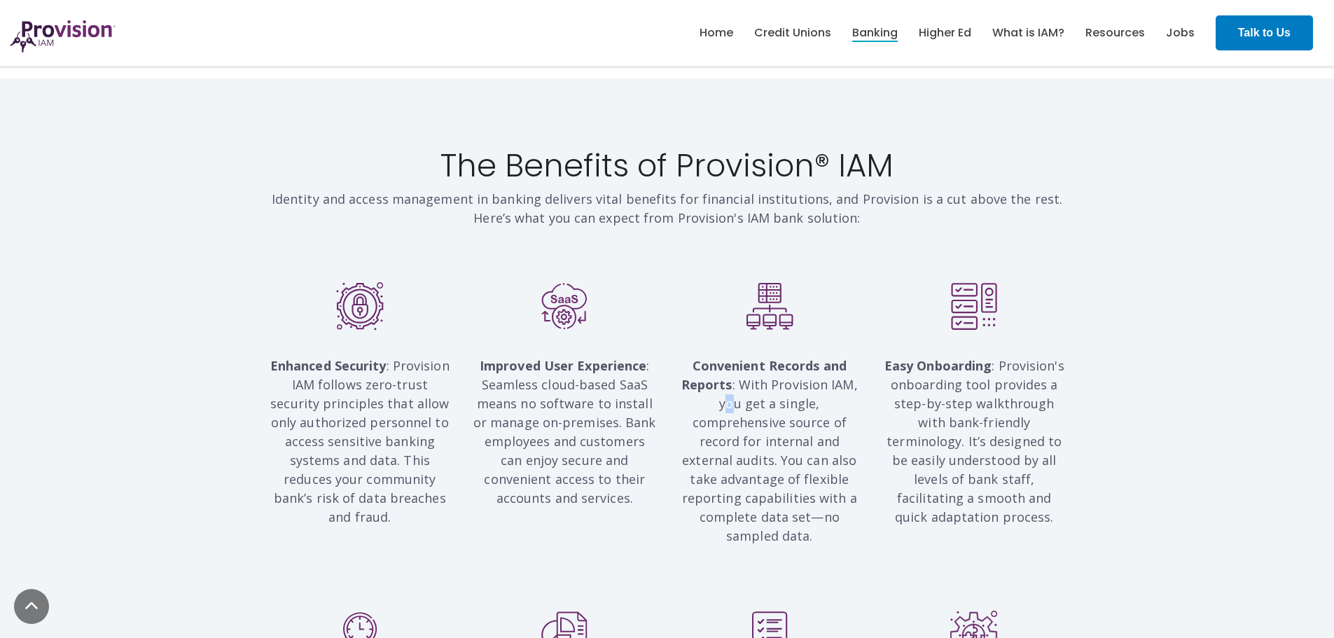
drag, startPoint x: 728, startPoint y: 389, endPoint x: 760, endPoint y: 384, distance: 32.5
click at [742, 389] on p "Convenient Records and Reports : With Provision IAM, you get a single, comprehe…" at bounding box center [770, 441] width 184 height 208
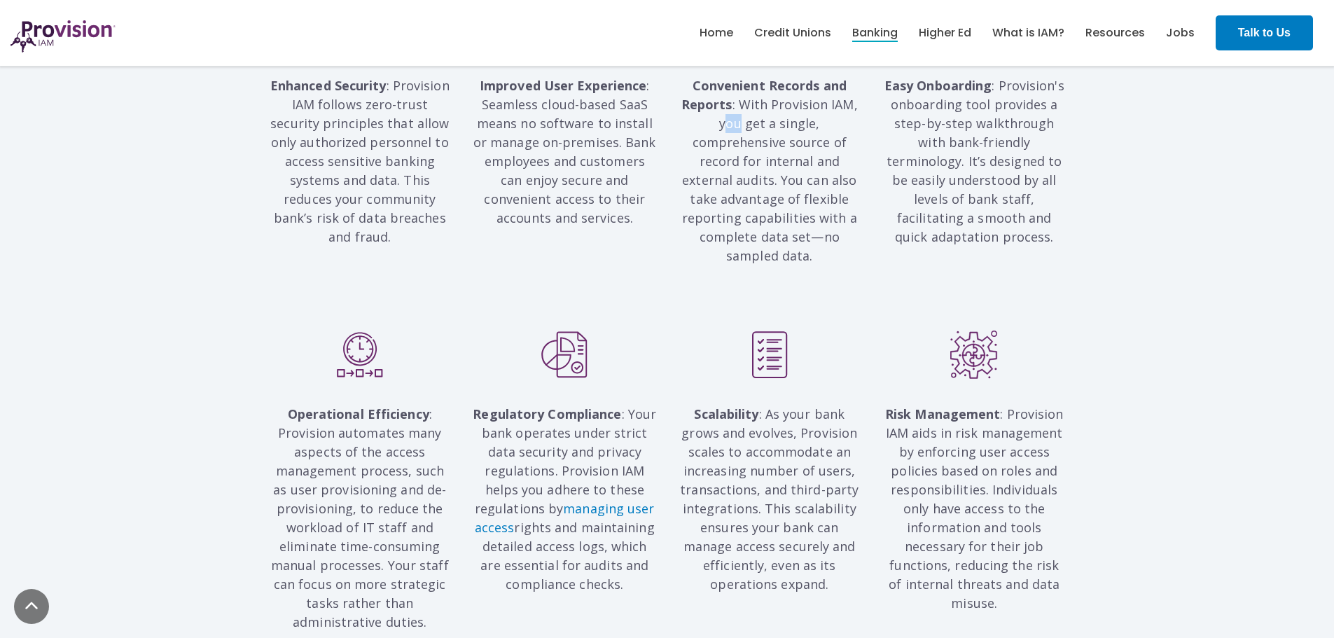
scroll to position [1330, 0]
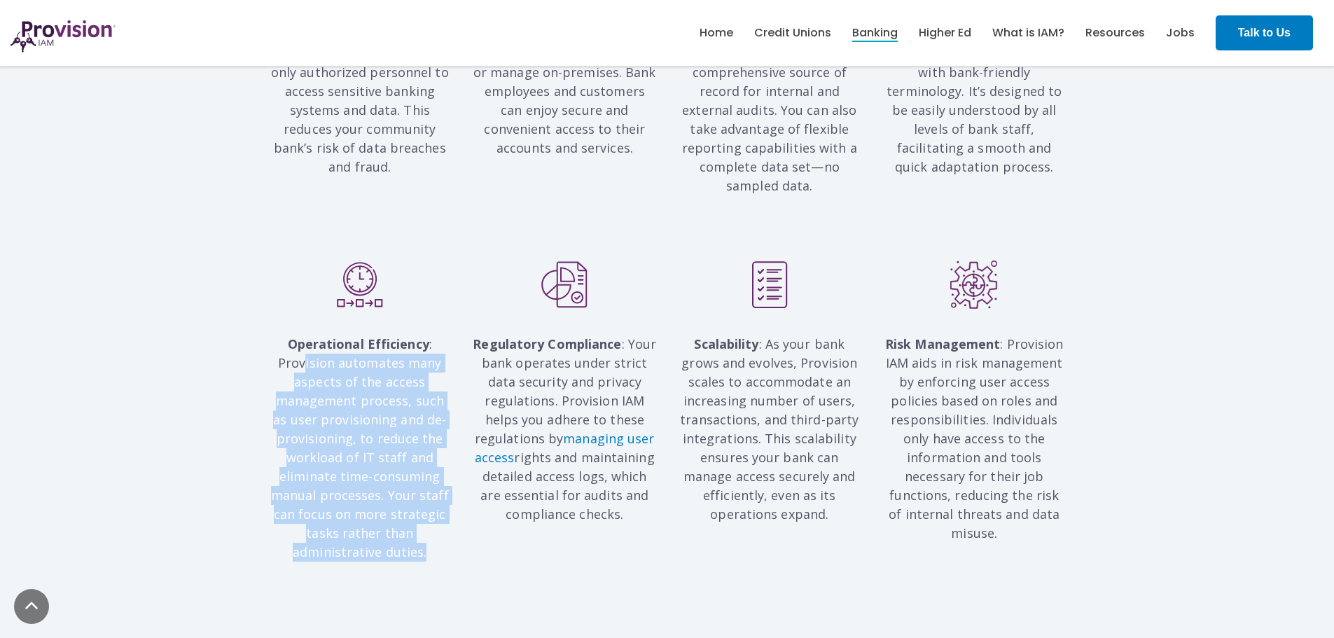
drag, startPoint x: 419, startPoint y: 369, endPoint x: 443, endPoint y: 526, distance: 158.6
click at [435, 531] on p "Operational Efficiency : Provision automates many aspects of the access managem…" at bounding box center [360, 439] width 184 height 246
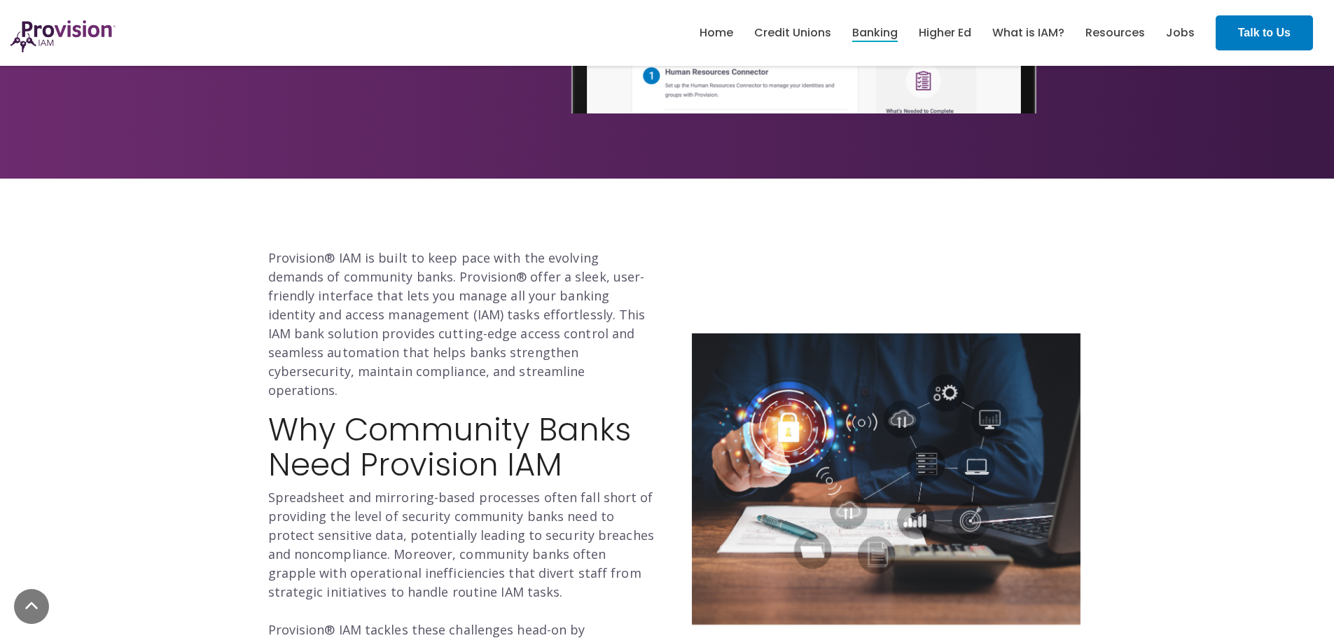
scroll to position [420, 0]
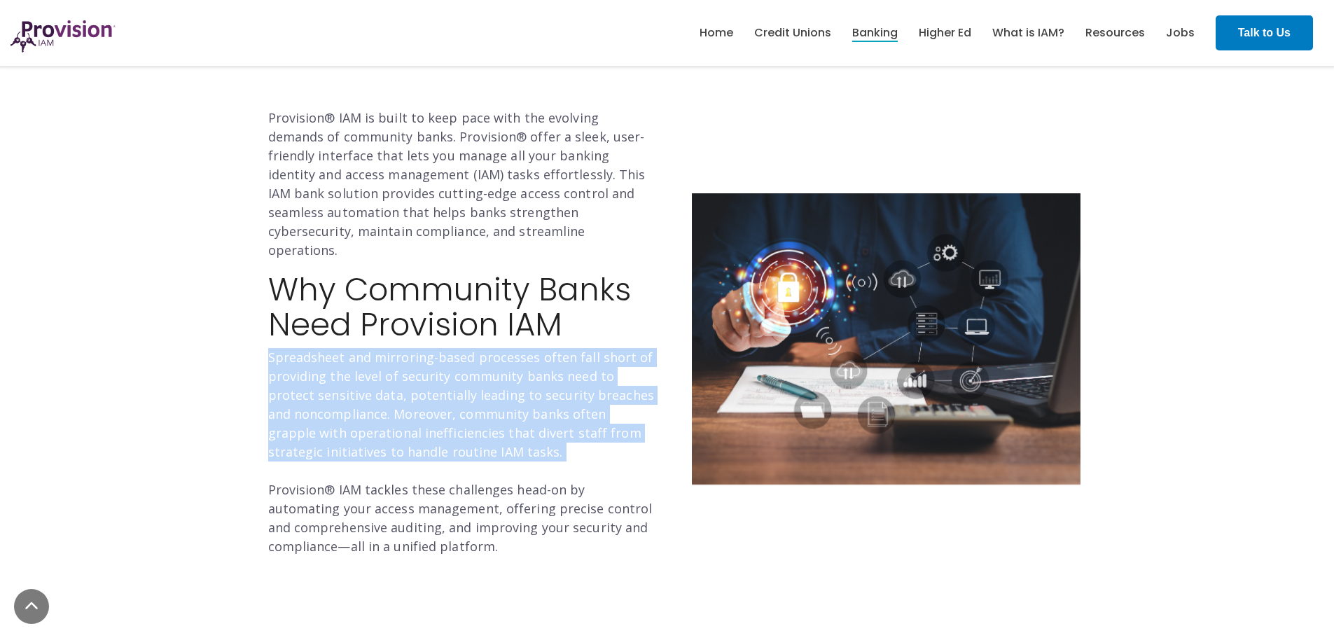
drag, startPoint x: 271, startPoint y: 347, endPoint x: 653, endPoint y: 448, distance: 395.5
click at [653, 448] on p "Spreadsheet and mirroring-based processes often fall short of providing the lev…" at bounding box center [462, 452] width 389 height 208
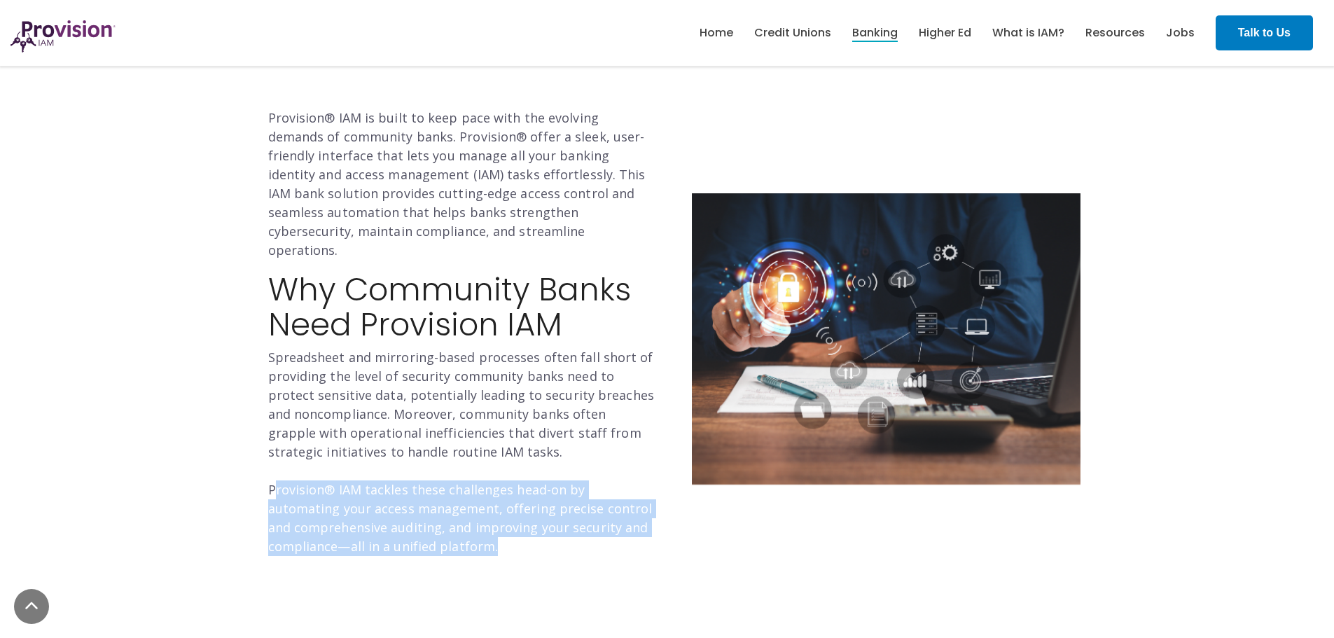
drag, startPoint x: 284, startPoint y: 471, endPoint x: 624, endPoint y: 522, distance: 344.0
click at [624, 522] on p "Spreadsheet and mirroring-based processes often fall short of providing the lev…" at bounding box center [462, 452] width 389 height 208
click at [645, 535] on p "Spreadsheet and mirroring-based processes often fall short of providing the lev…" at bounding box center [462, 452] width 389 height 208
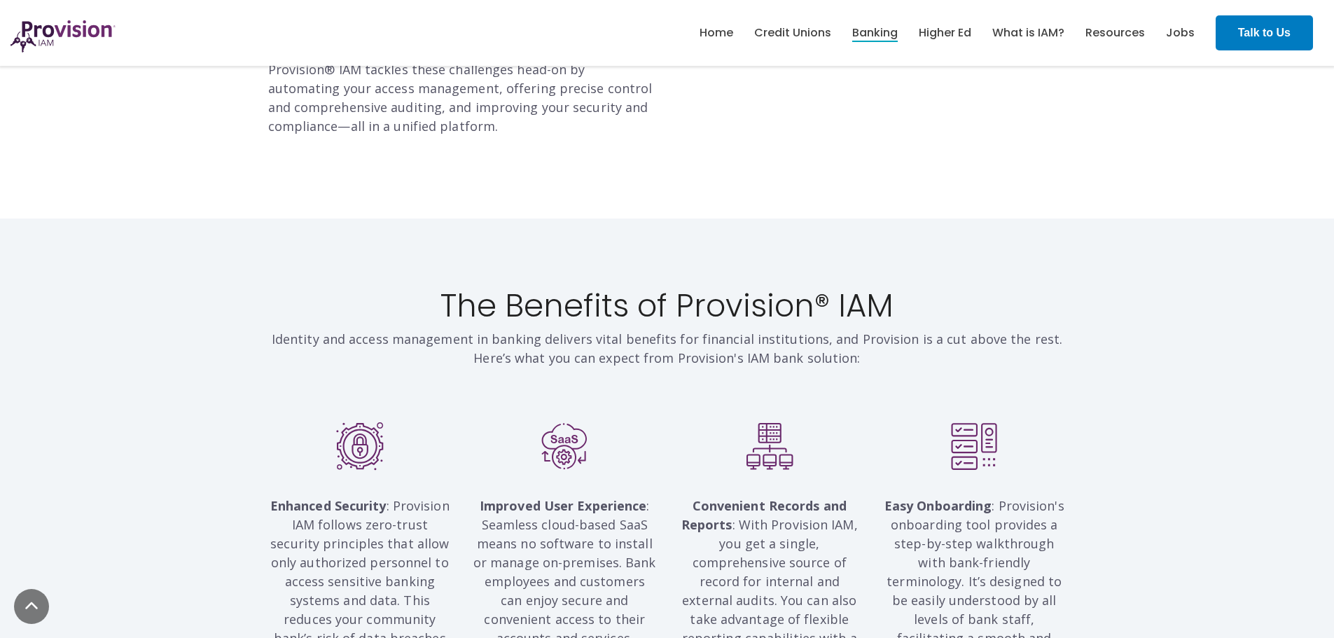
scroll to position [980, 0]
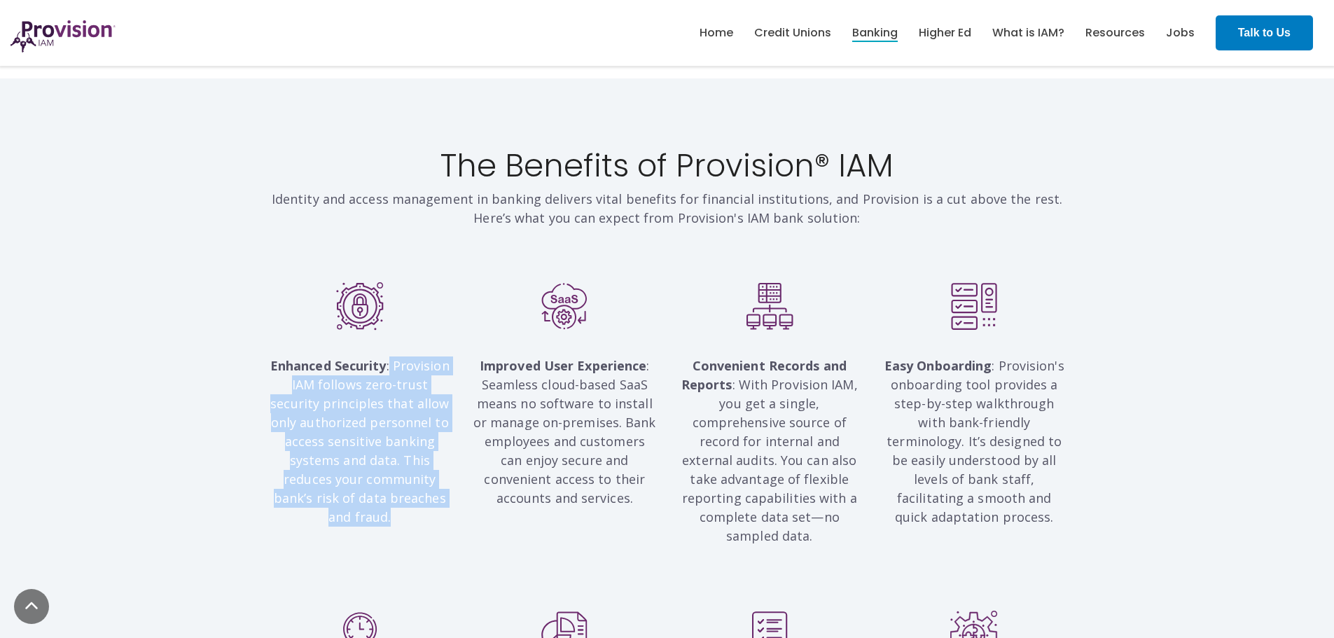
drag, startPoint x: 392, startPoint y: 347, endPoint x: 487, endPoint y: 411, distance: 114.4
click at [449, 493] on p "Enhanced Security : Provision IAM follows zero-trust security principles that a…" at bounding box center [360, 431] width 184 height 189
drag, startPoint x: 491, startPoint y: 350, endPoint x: 669, endPoint y: 442, distance: 201.0
click at [634, 475] on p "Improved User Experience : Seamless cloud-based SaaS means no software to insta…" at bounding box center [565, 422] width 184 height 170
drag, startPoint x: 691, startPoint y: 345, endPoint x: 850, endPoint y: 484, distance: 210.9
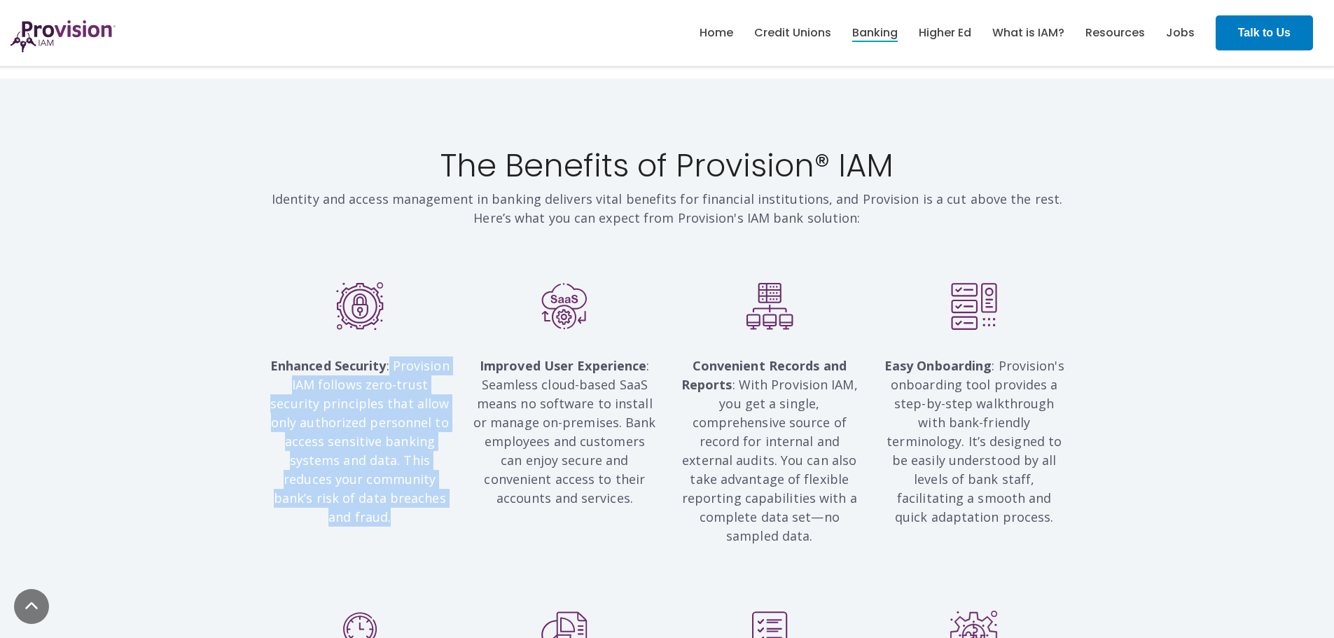
click at [826, 535] on div "Convenient Records and Reports : With Provision IAM, you get a single, comprehe…" at bounding box center [769, 420] width 205 height 276
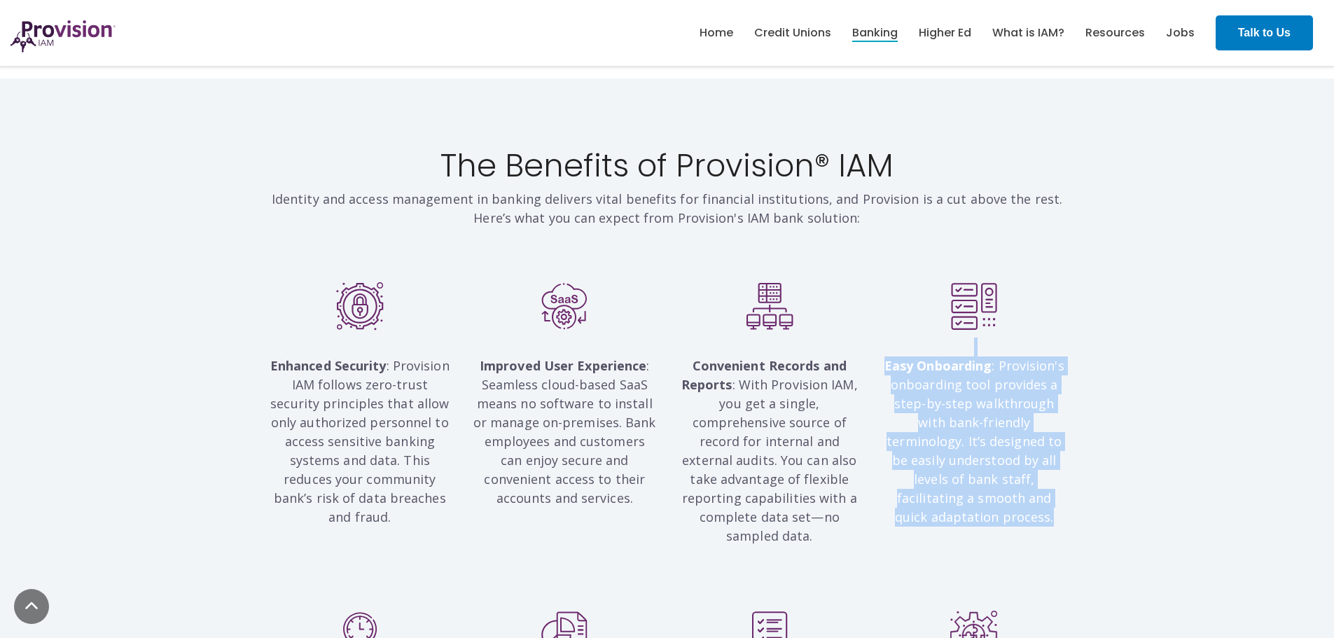
drag, startPoint x: 882, startPoint y: 326, endPoint x: 1069, endPoint y: 500, distance: 255.1
click at [1069, 501] on div "Easy Onboarding : Provision's onboarding tool provides a step-by-step walkthrou…" at bounding box center [974, 420] width 205 height 276
click at [1156, 414] on div "Enhanced Security : Provision IAM follows zero-trust security principles that a…" at bounding box center [667, 425] width 1334 height 300
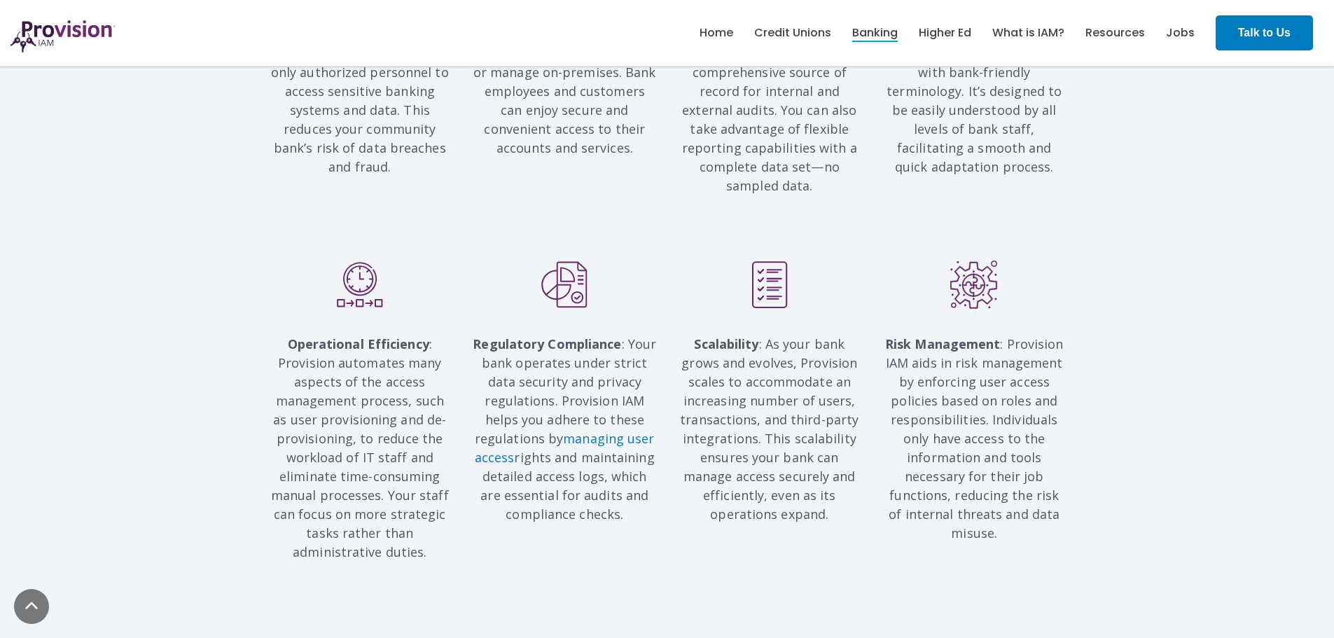
scroll to position [1400, 0]
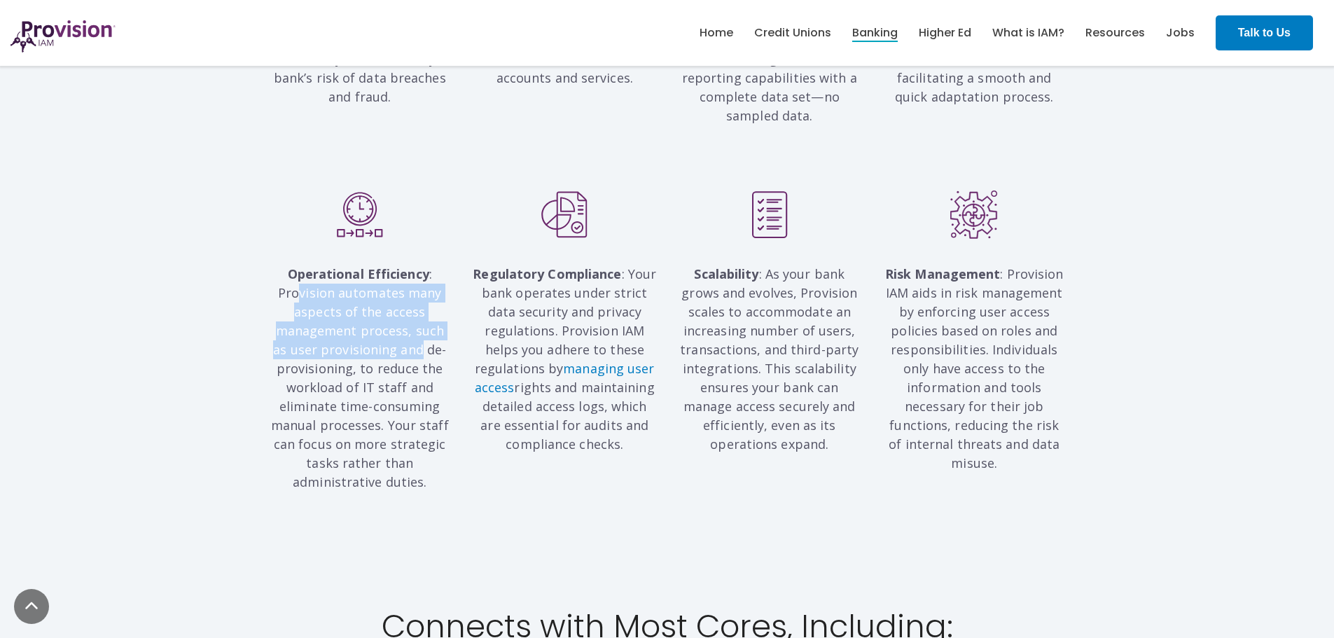
drag, startPoint x: 415, startPoint y: 322, endPoint x: 412, endPoint y: 358, distance: 36.5
click at [411, 355] on span "Operational Efficiency : Provision automates many aspects of the access managem…" at bounding box center [360, 377] width 178 height 225
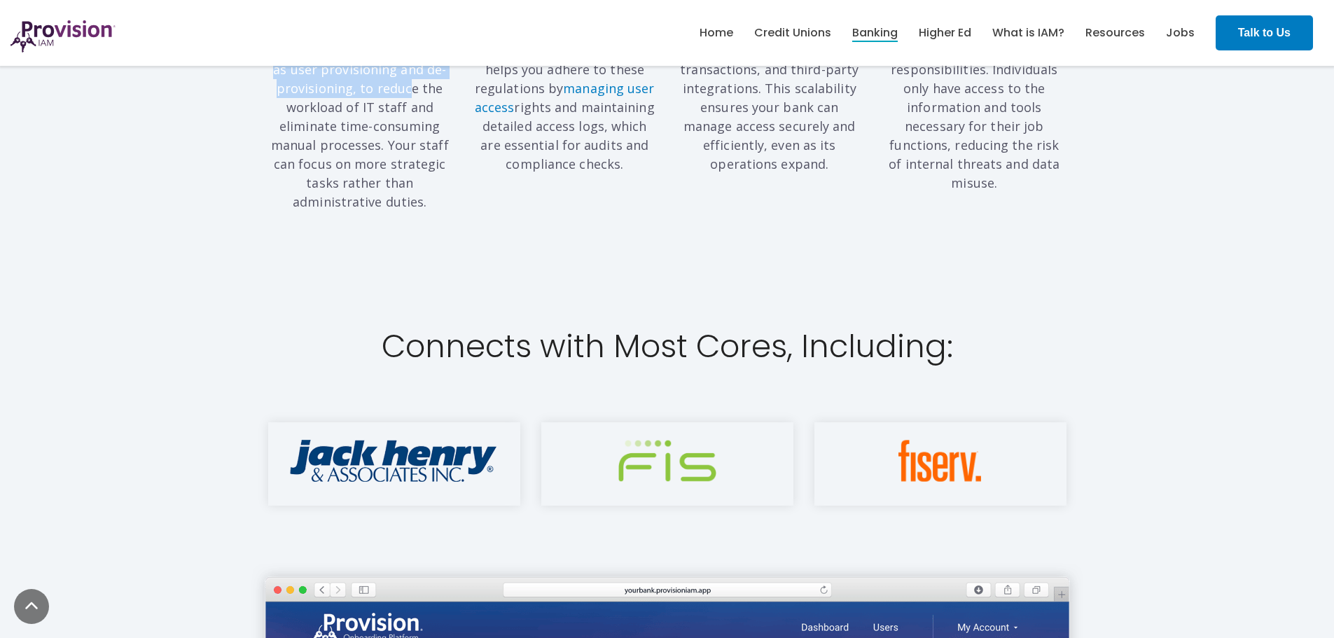
click at [449, 442] on img at bounding box center [394, 461] width 209 height 42
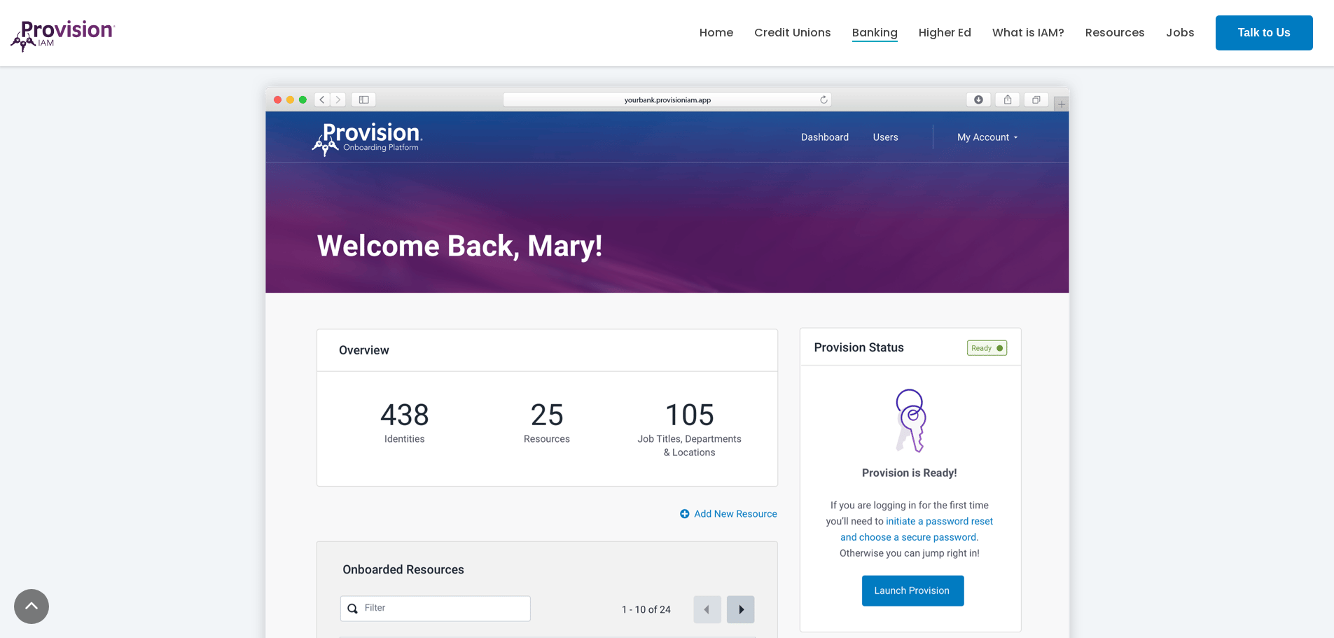
scroll to position [2100, 0]
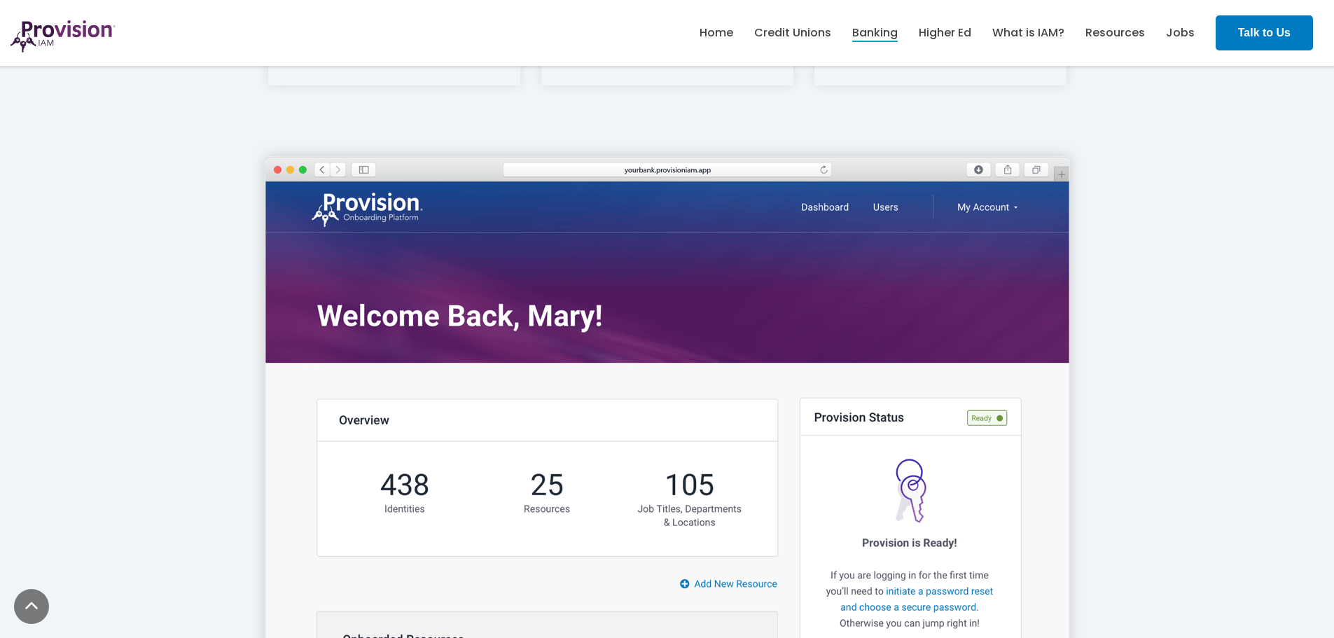
click at [554, 470] on img at bounding box center [667, 444] width 875 height 649
click at [685, 470] on img at bounding box center [667, 444] width 875 height 649
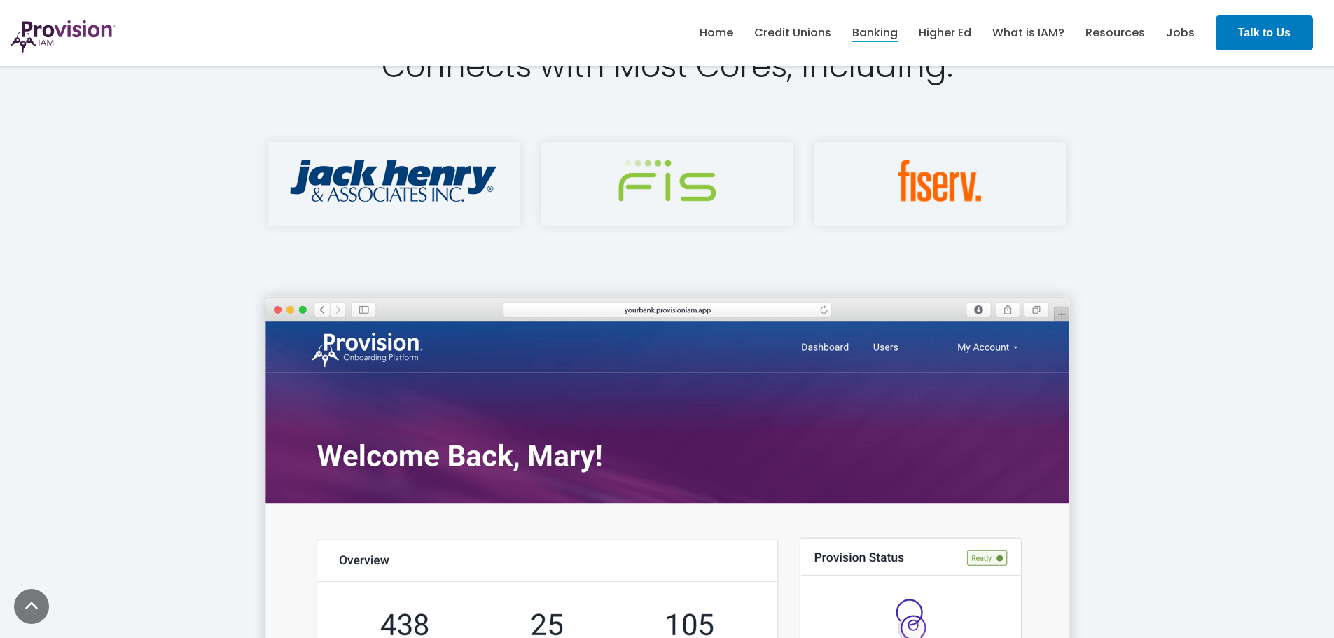
click at [439, 169] on img at bounding box center [394, 181] width 209 height 42
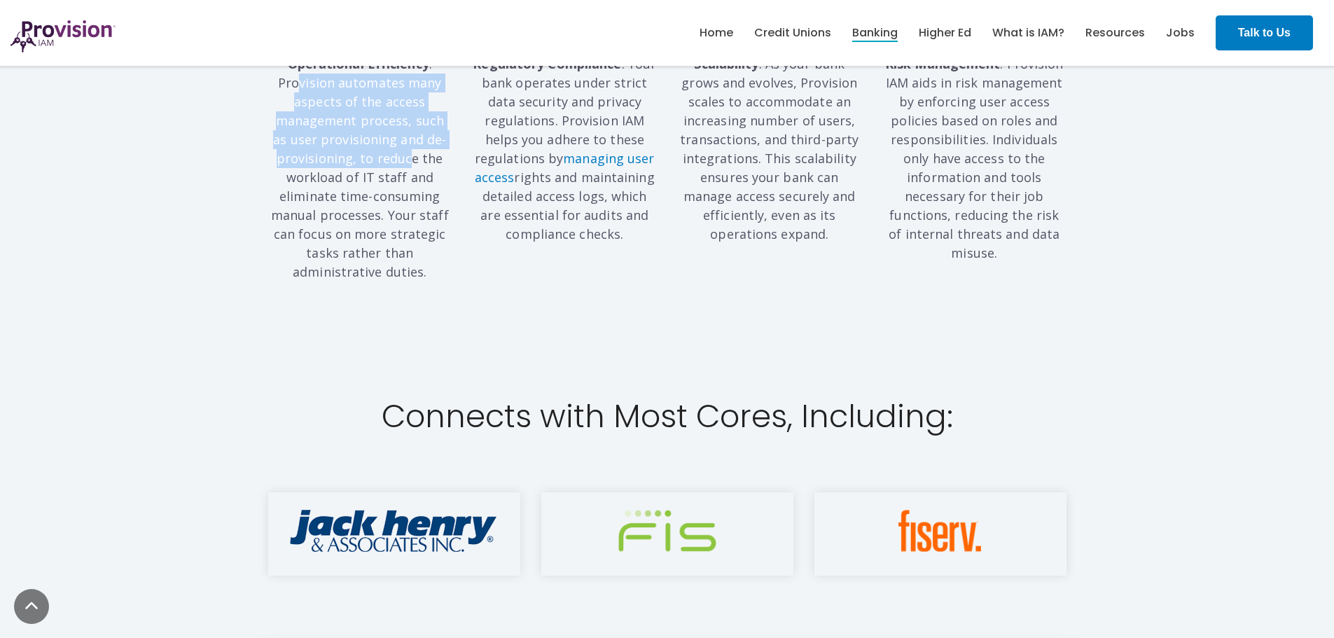
scroll to position [1400, 0]
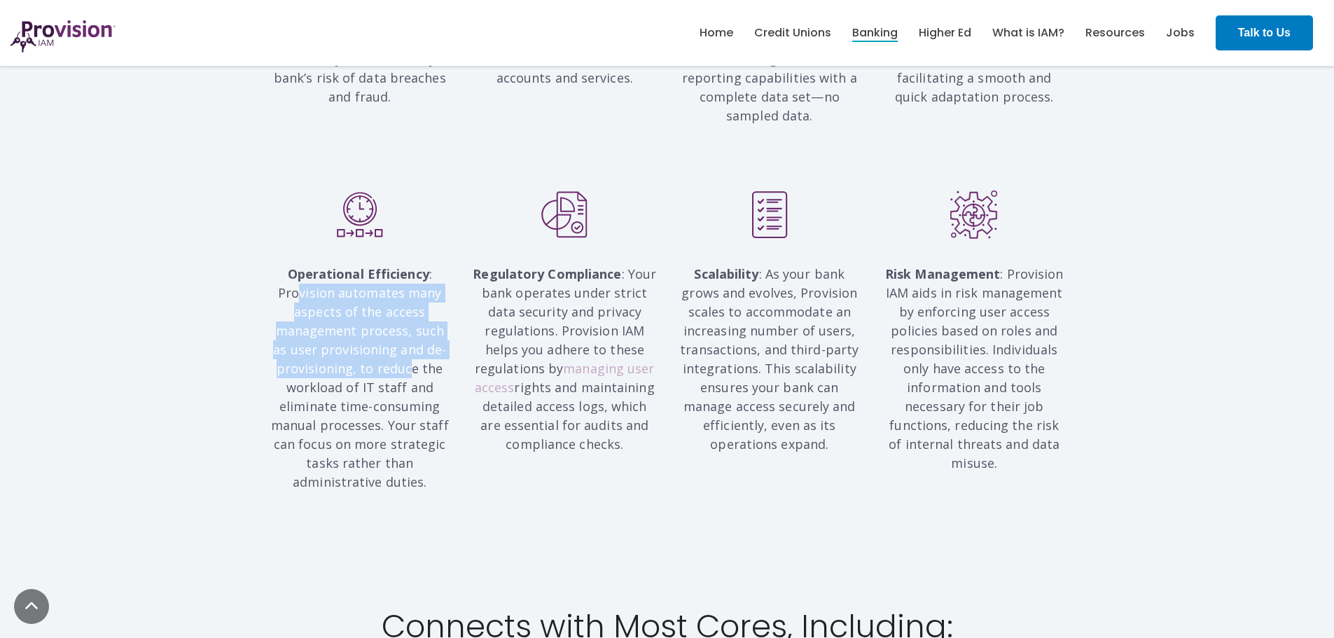
click at [620, 360] on link "managing user access" at bounding box center [565, 378] width 180 height 36
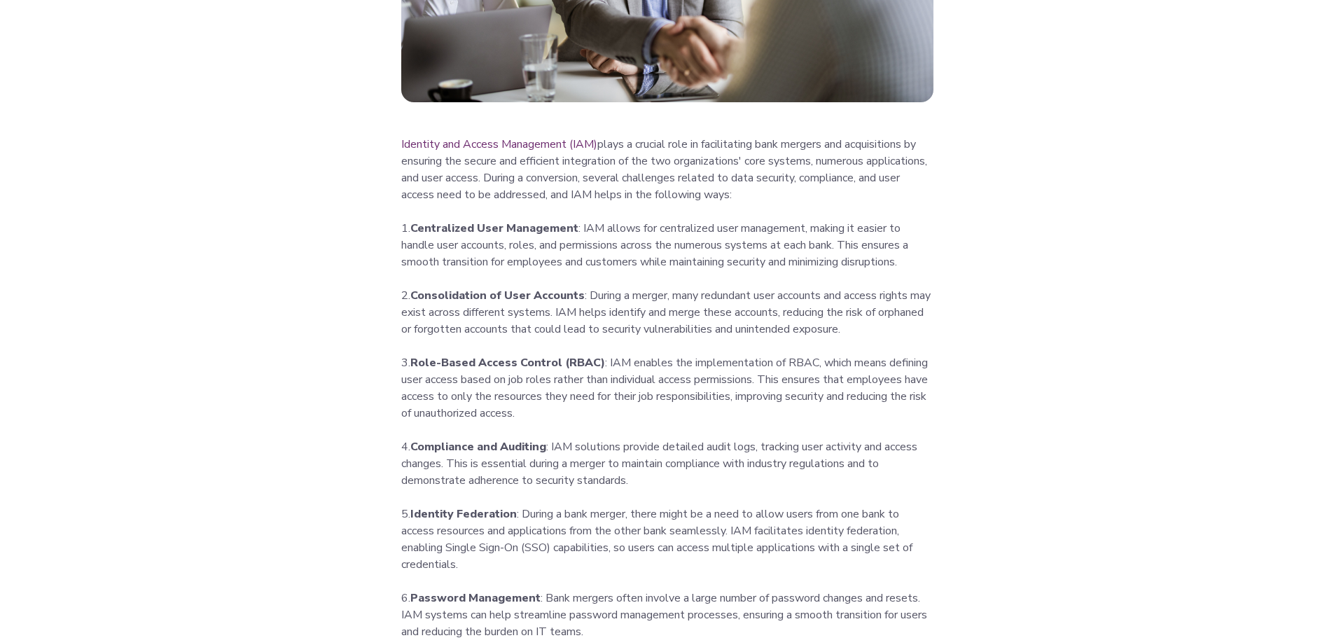
scroll to position [630, 0]
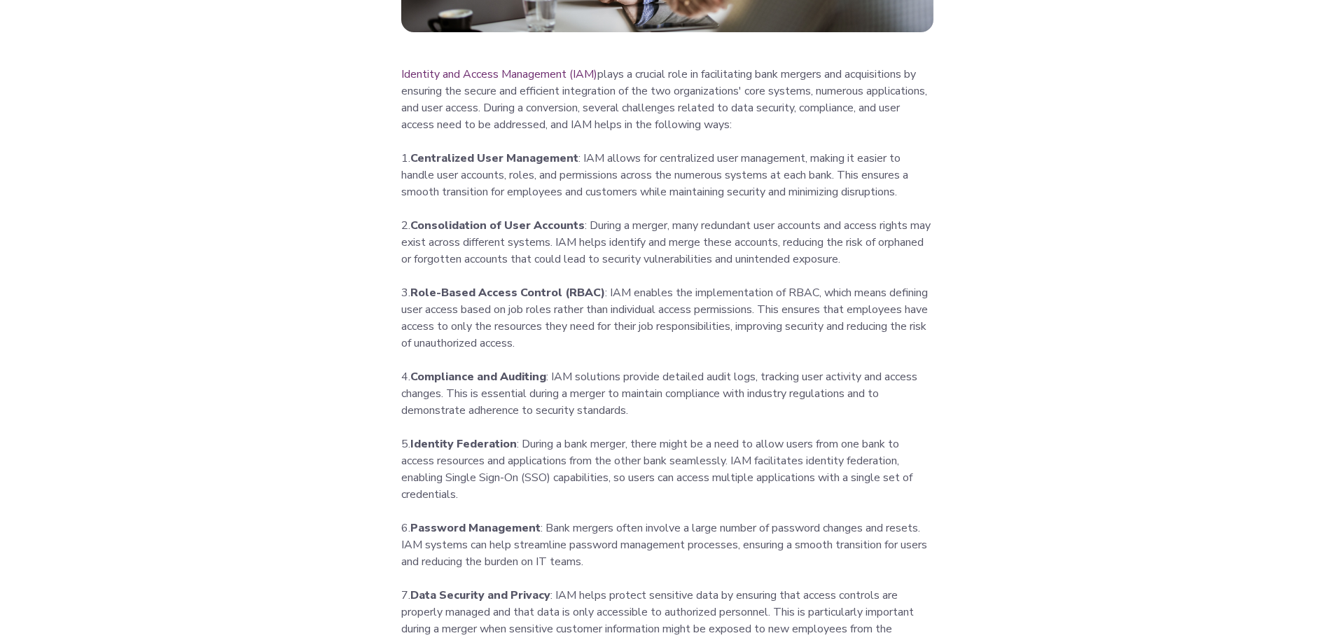
click at [507, 309] on p "3. Role-Based Access Control (RBAC) : IAM enables the implementation of RBAC, w…" at bounding box center [667, 317] width 532 height 67
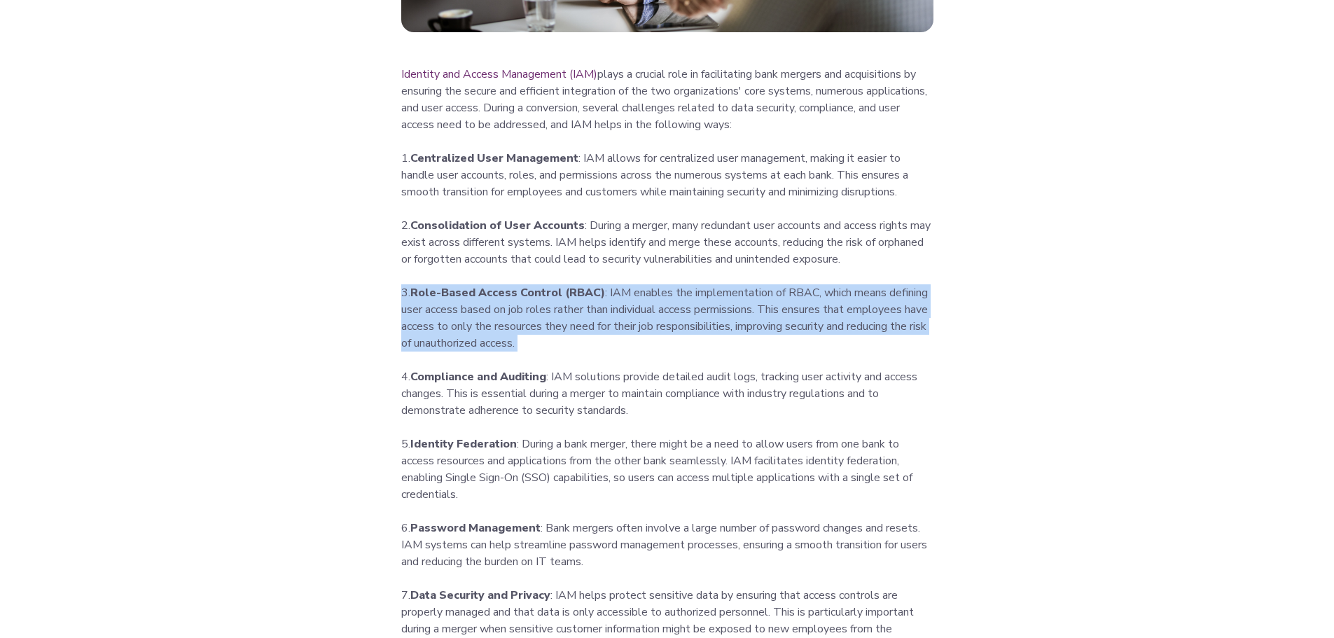
click at [507, 309] on p "3. Role-Based Access Control (RBAC) : IAM enables the implementation of RBAC, w…" at bounding box center [667, 317] width 532 height 67
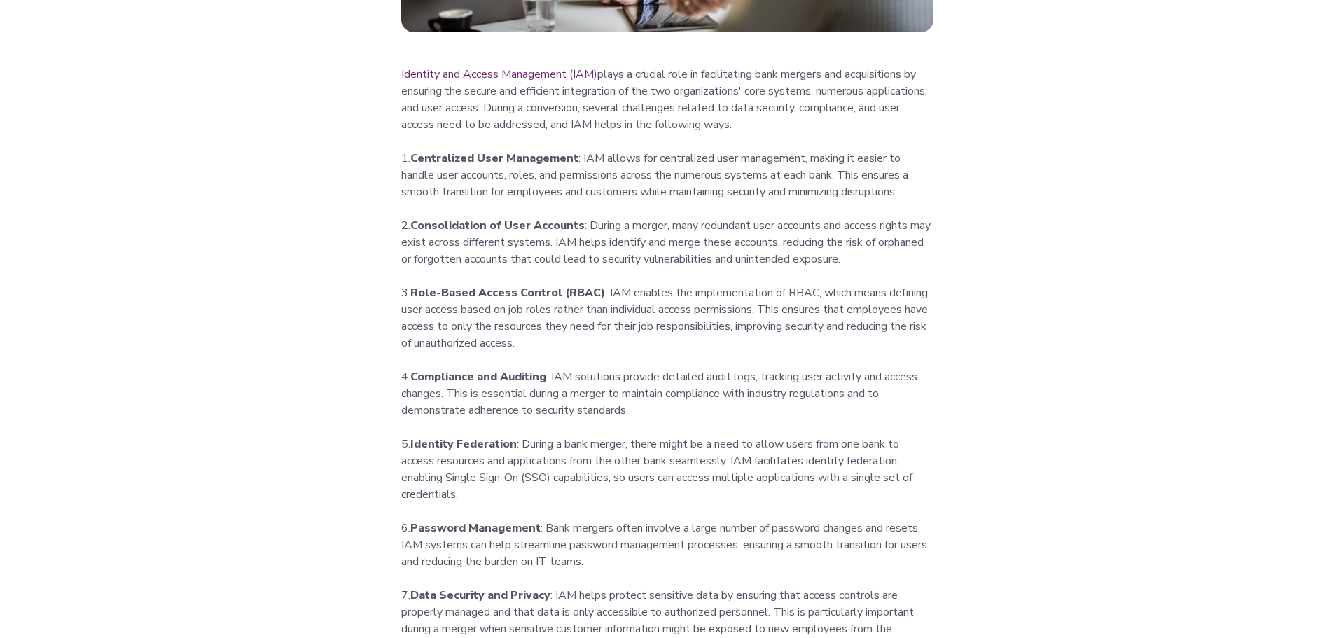
click at [560, 253] on p "2. Consolidation of User Accounts : During a merger, many redundant user accoun…" at bounding box center [667, 242] width 532 height 50
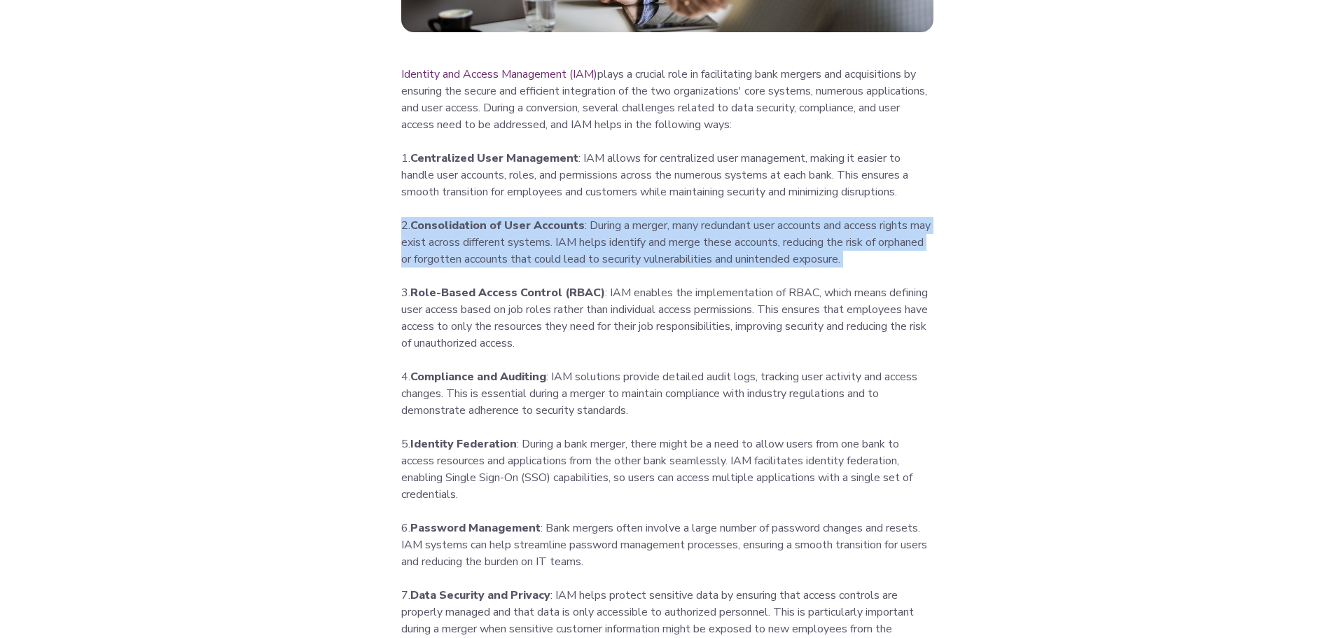
click at [560, 253] on p "2. Consolidation of User Accounts : During a merger, many redundant user accoun…" at bounding box center [667, 242] width 532 height 50
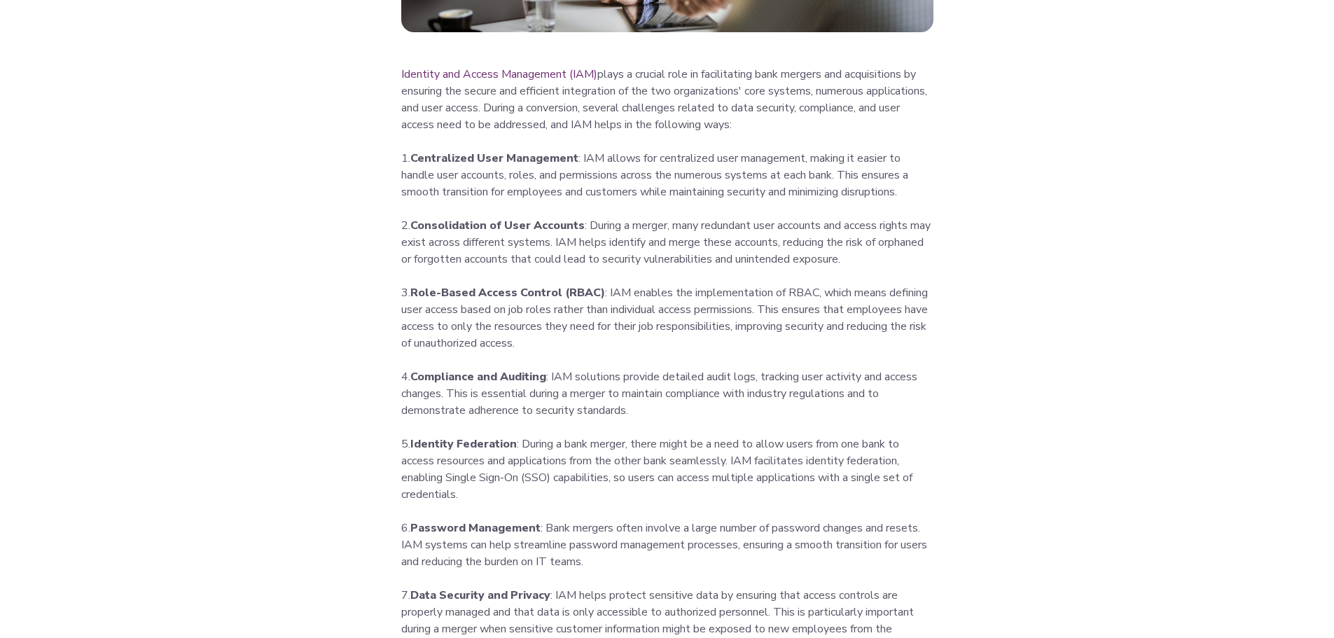
click at [627, 183] on p "1. Centralized User Management : IAM allows for centralized user management, ma…" at bounding box center [667, 175] width 532 height 50
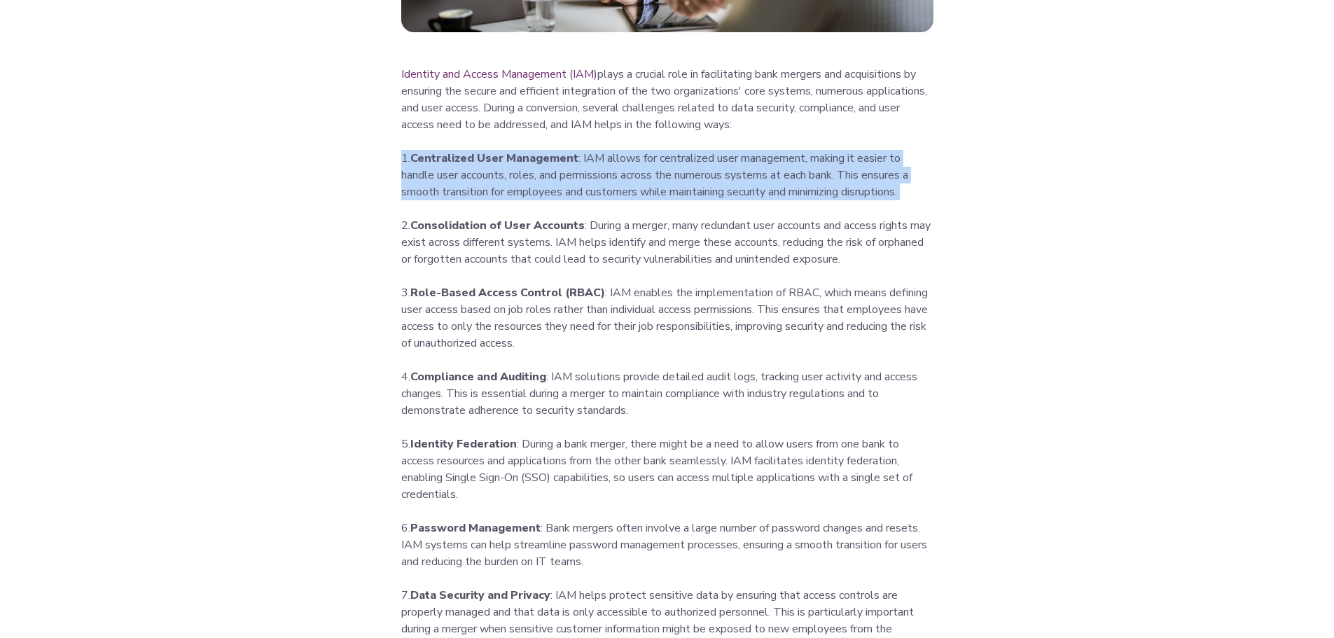
click at [627, 183] on p "1. Centralized User Management : IAM allows for centralized user management, ma…" at bounding box center [667, 175] width 532 height 50
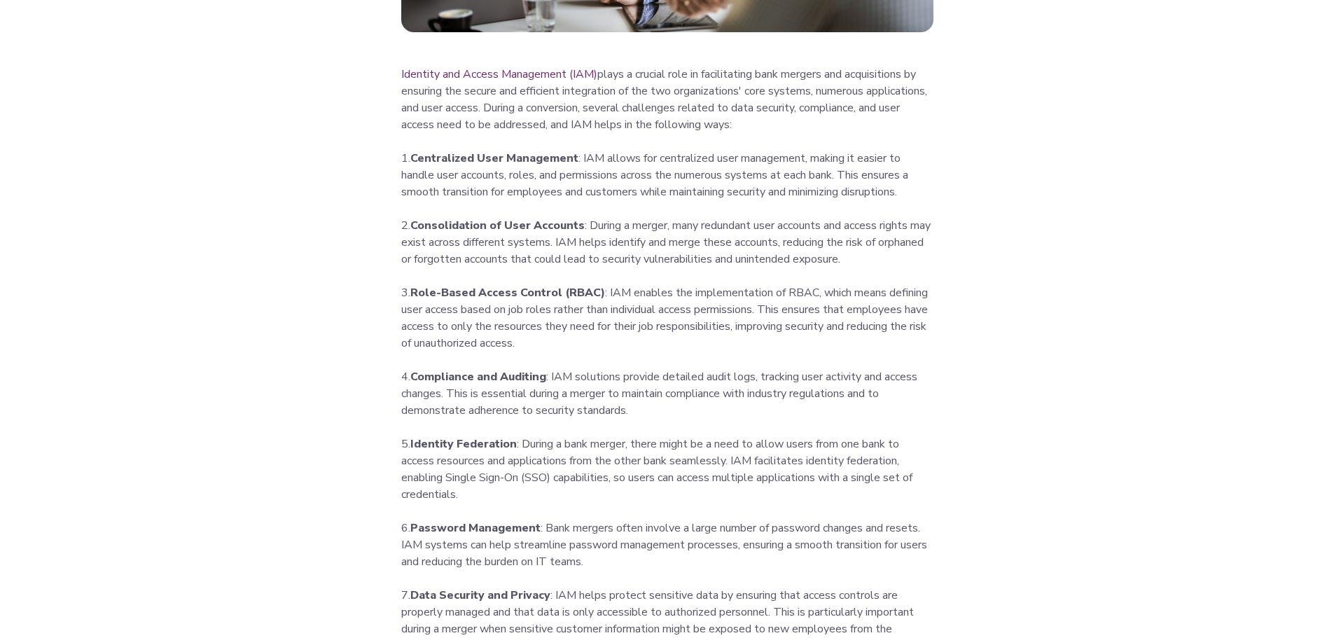
click at [594, 244] on p "2. Consolidation of User Accounts : During a merger, many redundant user accoun…" at bounding box center [667, 242] width 532 height 50
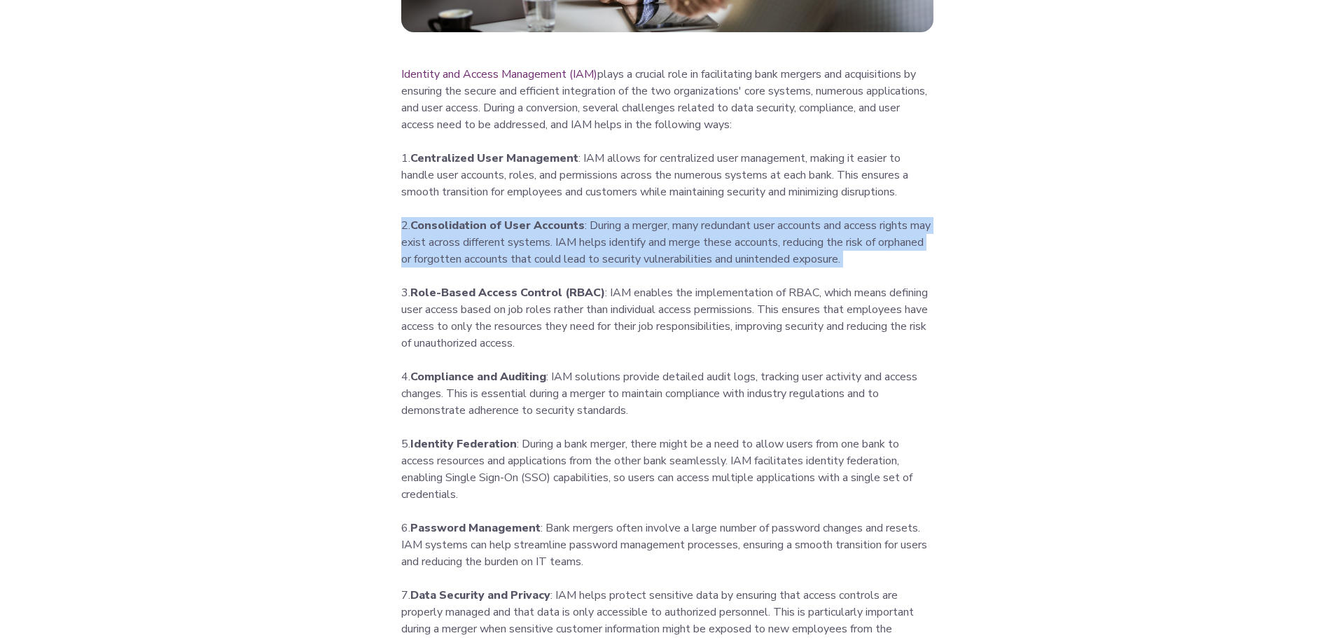
click at [594, 244] on p "2. Consolidation of User Accounts : During a merger, many redundant user accoun…" at bounding box center [667, 242] width 532 height 50
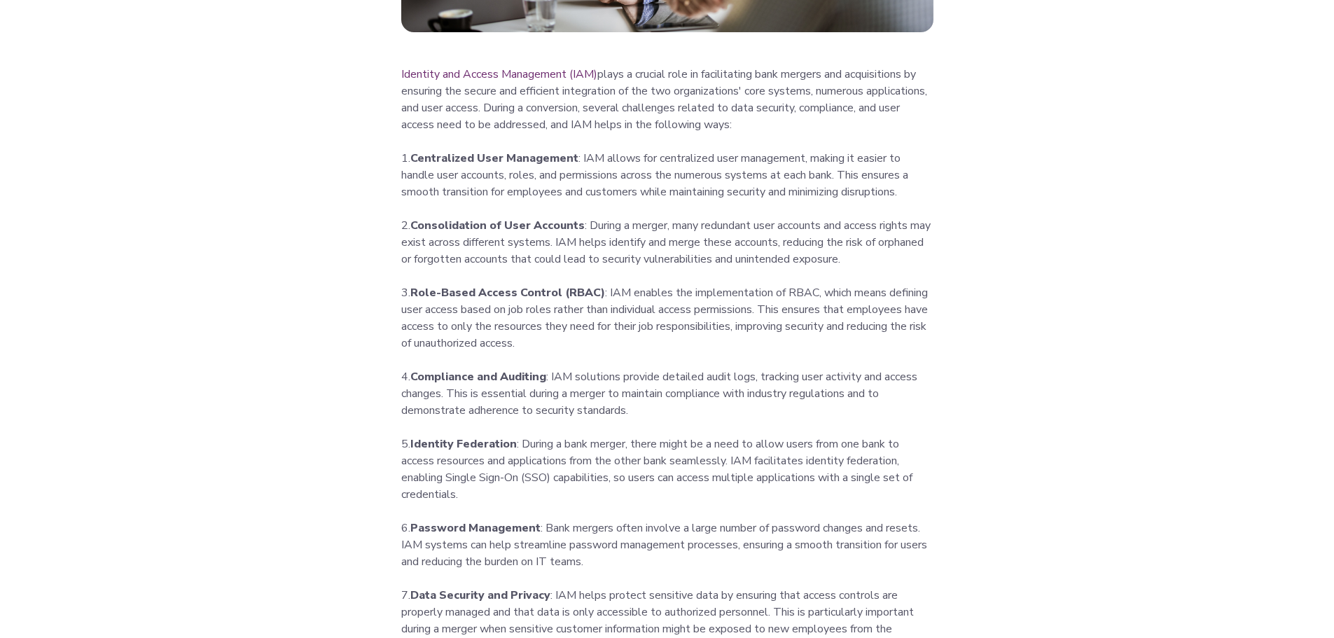
click at [641, 177] on p "1. Centralized User Management : IAM allows for centralized user management, ma…" at bounding box center [667, 175] width 532 height 50
click at [642, 177] on p "1. Centralized User Management : IAM allows for centralized user management, ma…" at bounding box center [667, 175] width 532 height 50
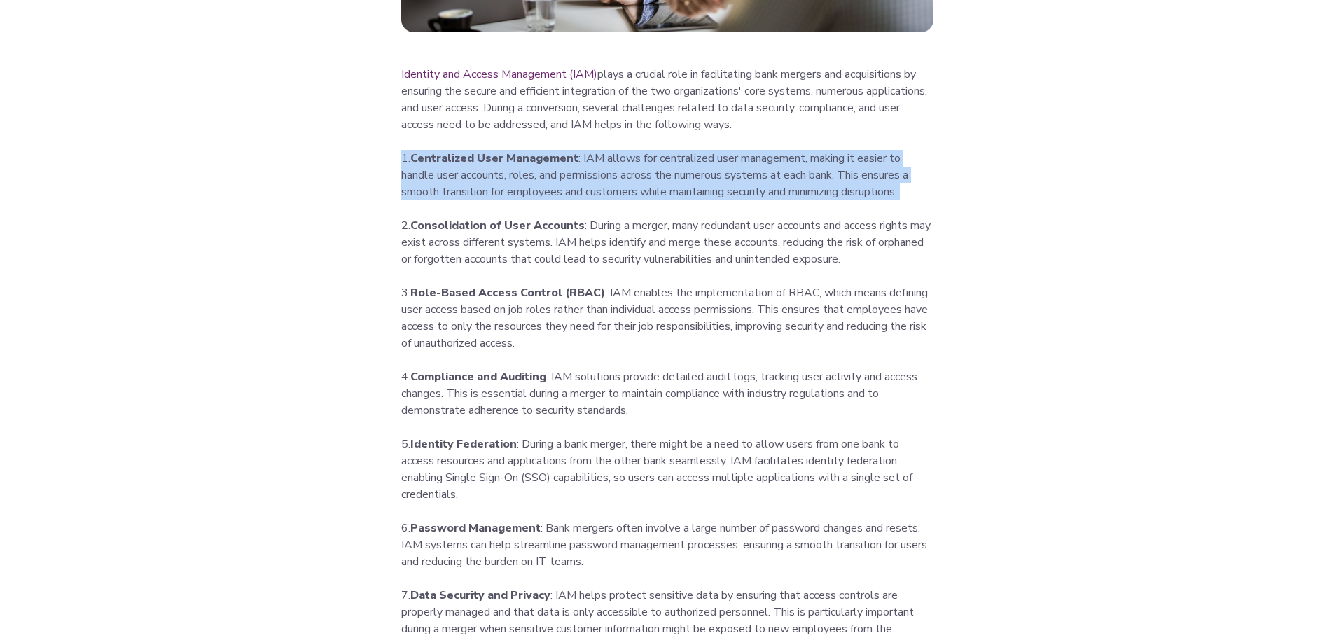
click at [642, 177] on p "1. Centralized User Management : IAM allows for centralized user management, ma…" at bounding box center [667, 175] width 532 height 50
click at [769, 166] on p "1. Centralized User Management : IAM allows for centralized user management, ma…" at bounding box center [667, 175] width 532 height 50
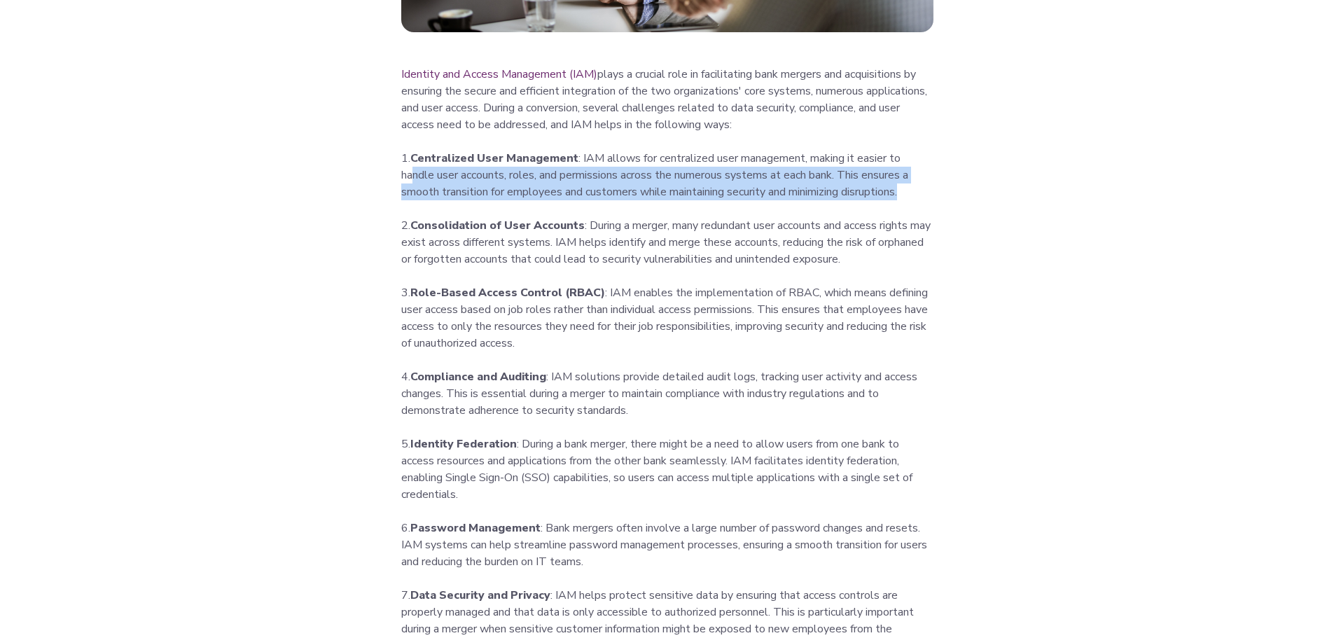
drag, startPoint x: 413, startPoint y: 177, endPoint x: 937, endPoint y: 185, distance: 523.7
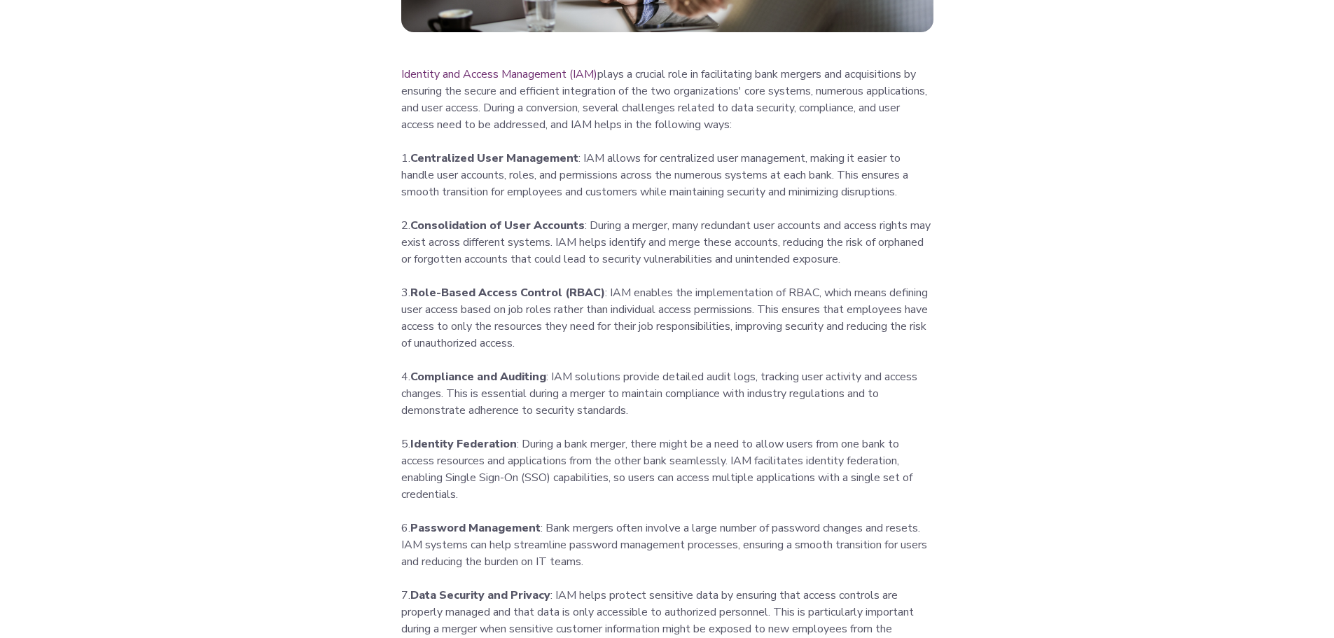
click at [428, 243] on p "2. Consolidation of User Accounts : During a merger, many redundant user accoun…" at bounding box center [667, 242] width 532 height 50
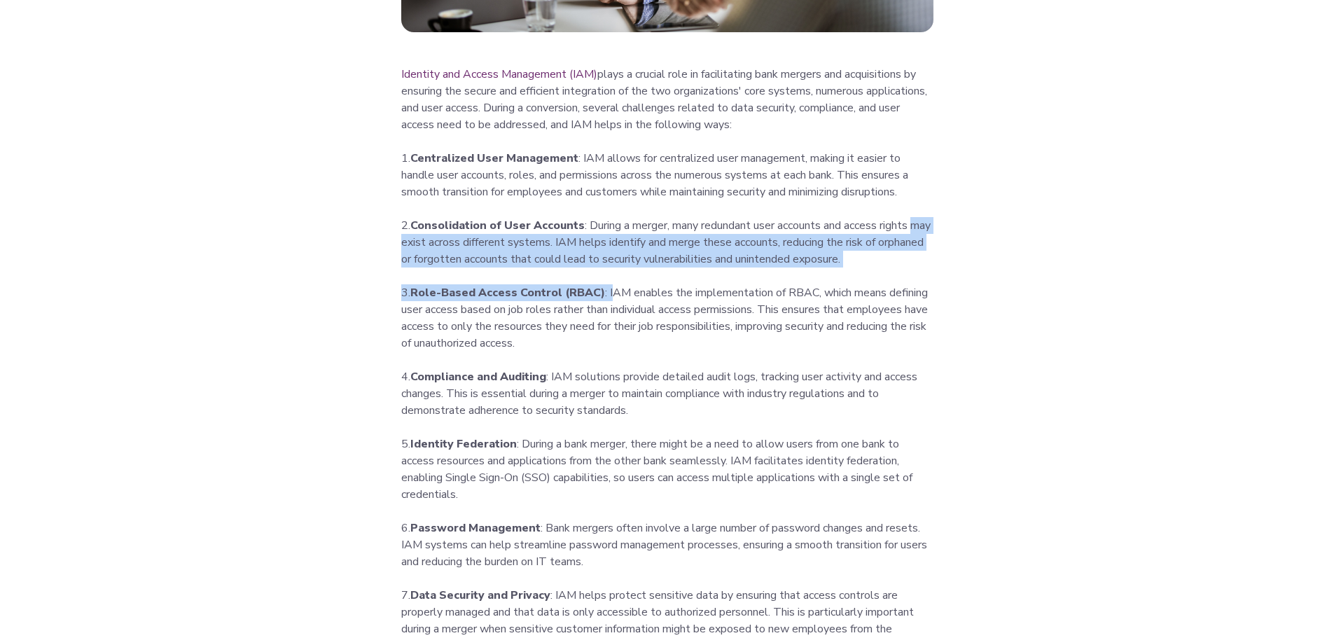
drag, startPoint x: 396, startPoint y: 249, endPoint x: 611, endPoint y: 270, distance: 216.0
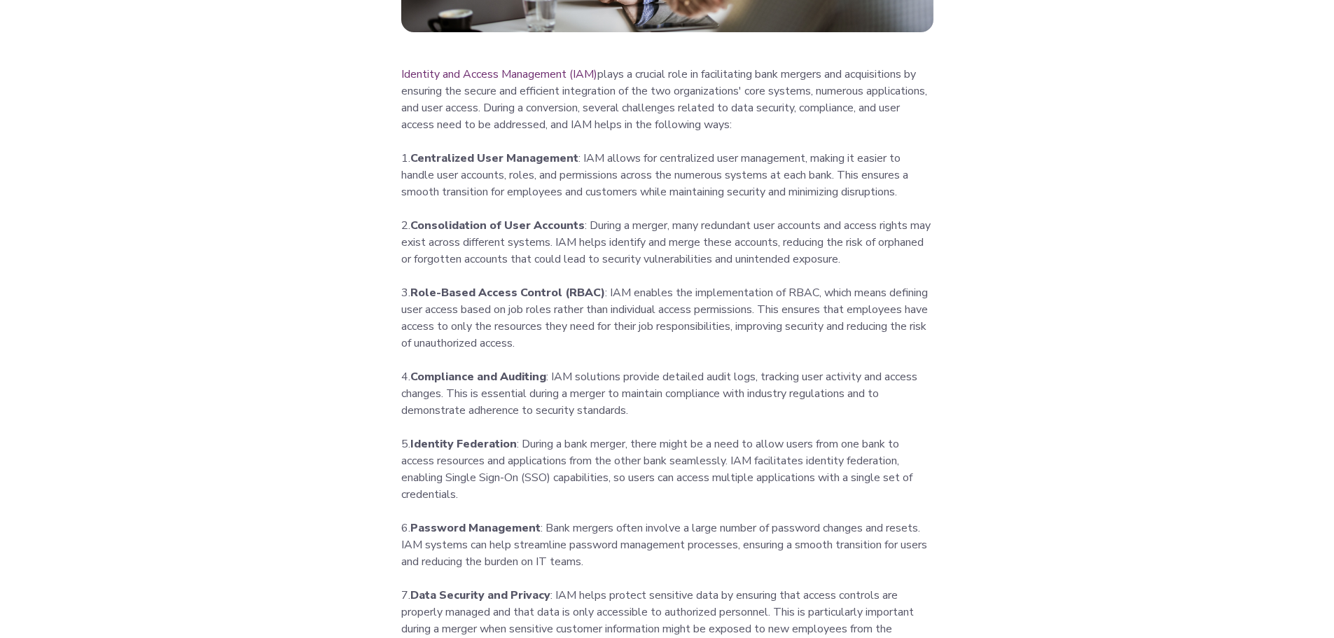
click at [562, 346] on p "3. Role-Based Access Control (RBAC) : IAM enables the implementation of RBAC, w…" at bounding box center [667, 317] width 532 height 67
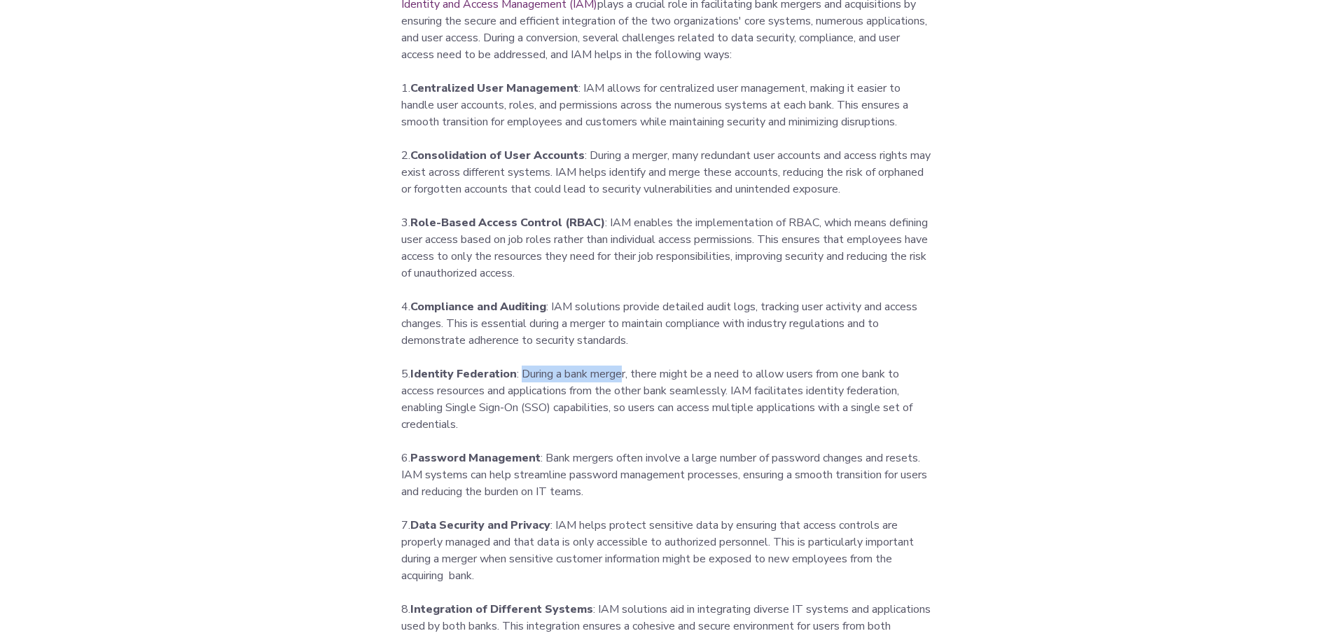
drag, startPoint x: 520, startPoint y: 378, endPoint x: 626, endPoint y: 373, distance: 105.8
click at [626, 373] on p "5. Identity Federation : During a bank merger, there might be a need to allow u…" at bounding box center [667, 398] width 532 height 67
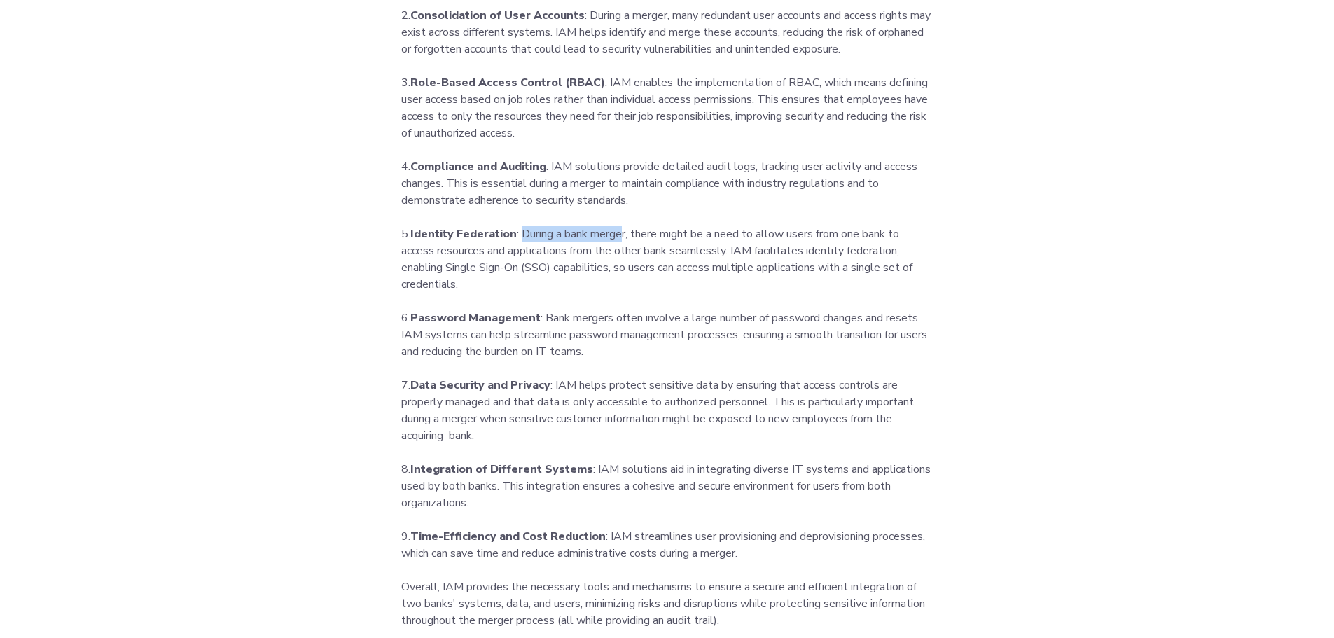
scroll to position [1050, 0]
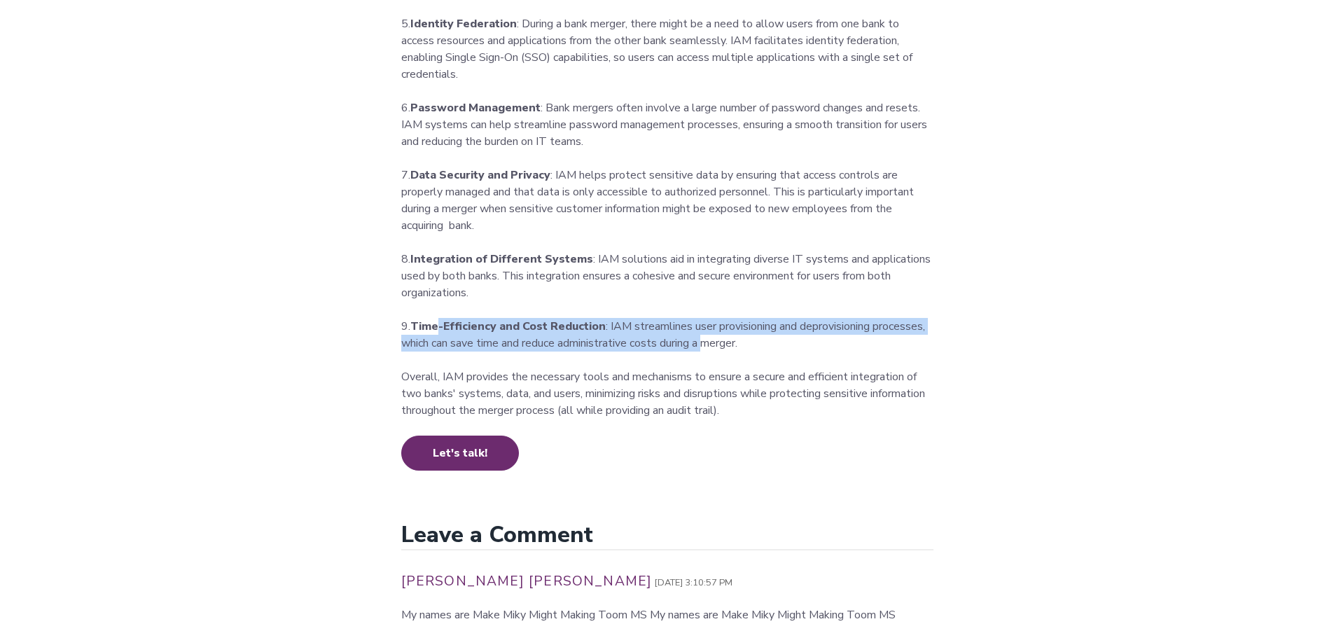
drag, startPoint x: 440, startPoint y: 335, endPoint x: 705, endPoint y: 340, distance: 264.7
click at [715, 349] on p "9. Time-Efficiency and Cost Reduction : IAM streamlines user provisioning and d…" at bounding box center [667, 335] width 532 height 34
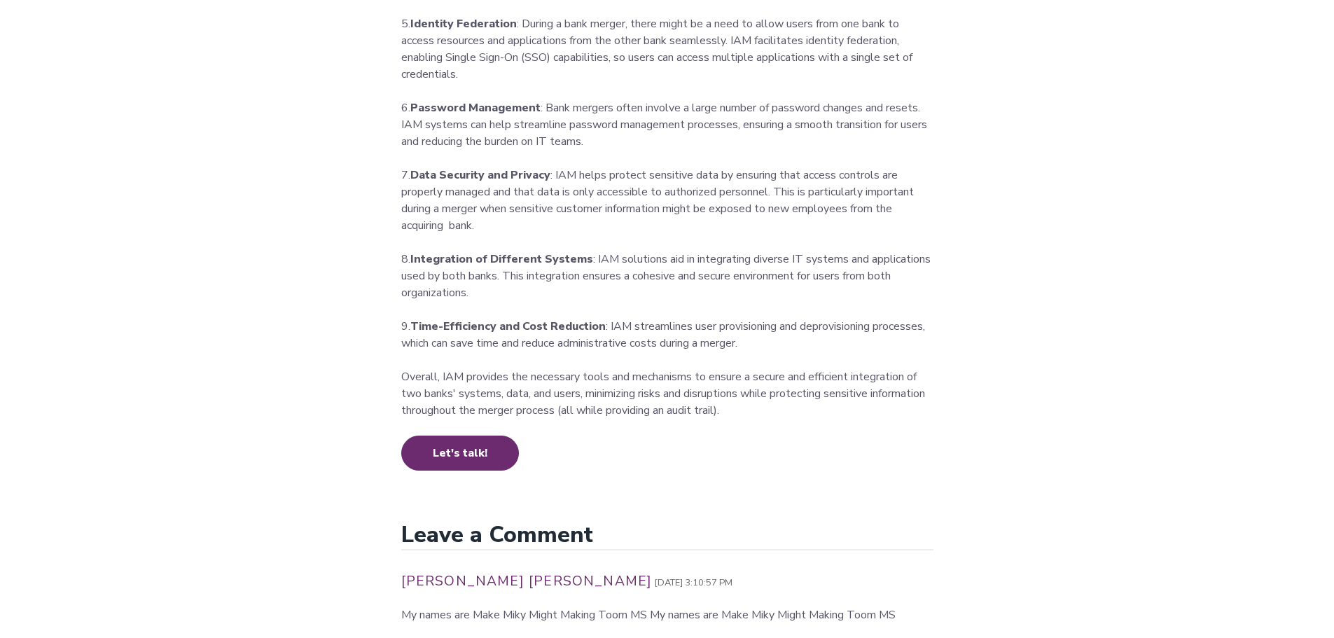
click at [565, 282] on p "8. Integration of Different Systems : IAM solutions aid in integrating diverse …" at bounding box center [667, 276] width 532 height 50
click at [524, 260] on strong "Integration of Different Systems" at bounding box center [501, 258] width 183 height 15
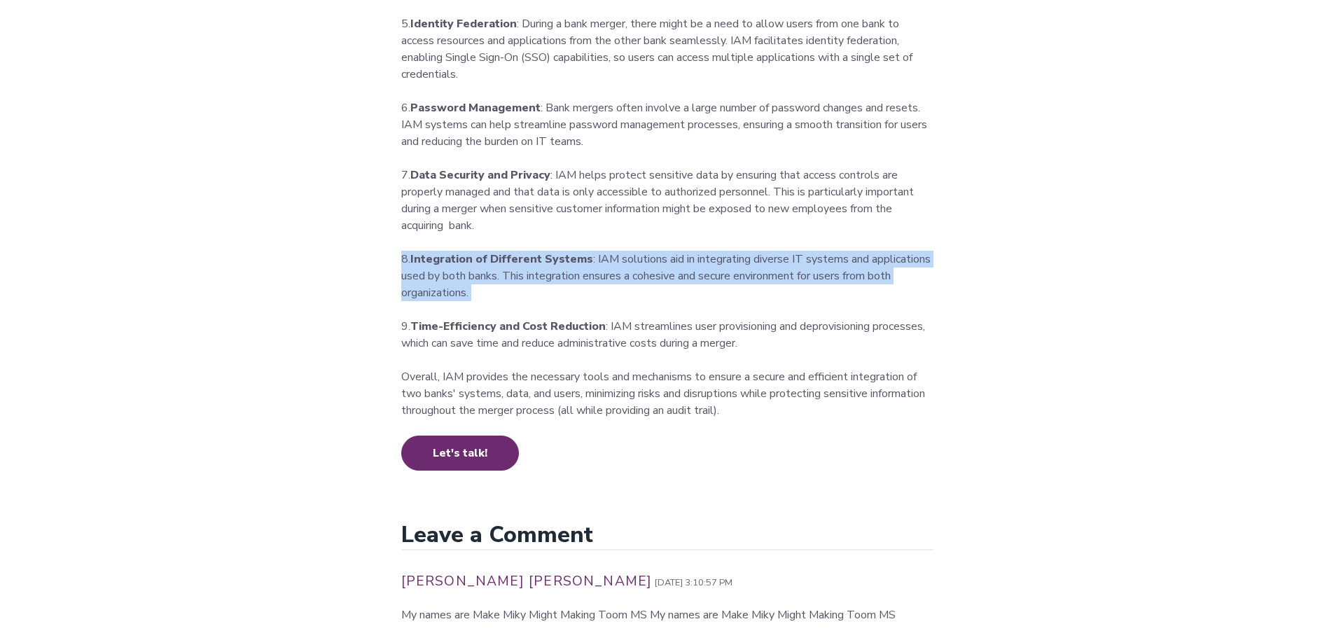
click at [524, 260] on strong "Integration of Different Systems" at bounding box center [501, 258] width 183 height 15
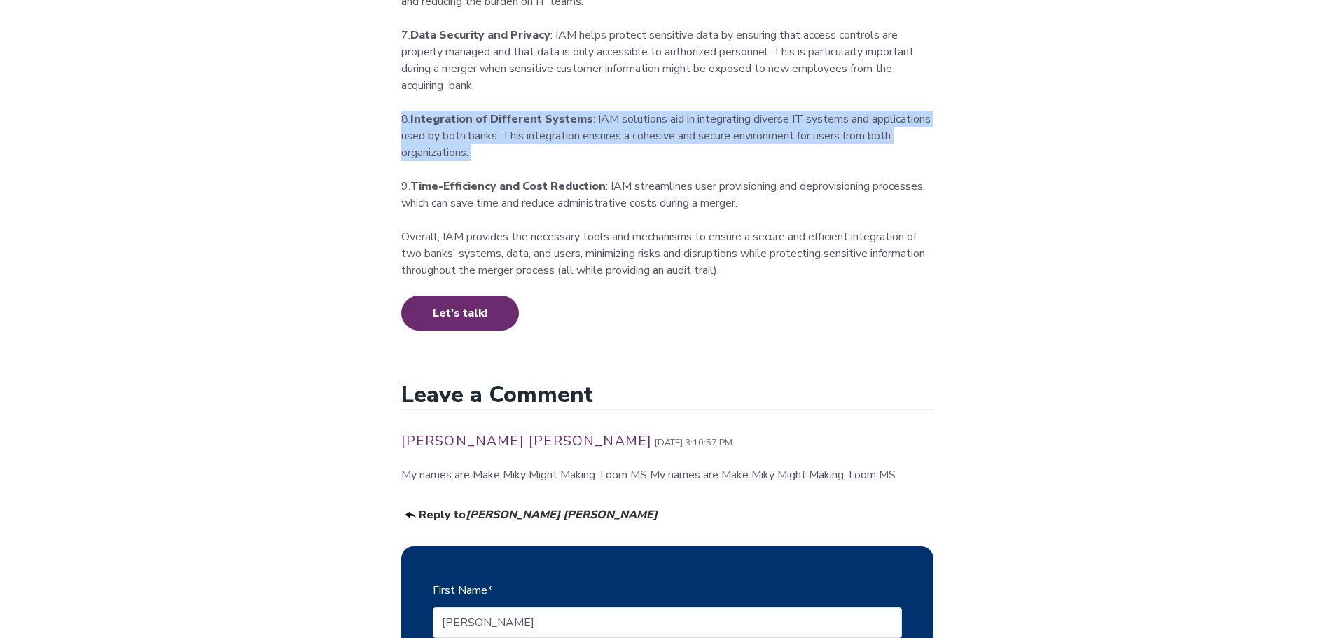
scroll to position [1260, 0]
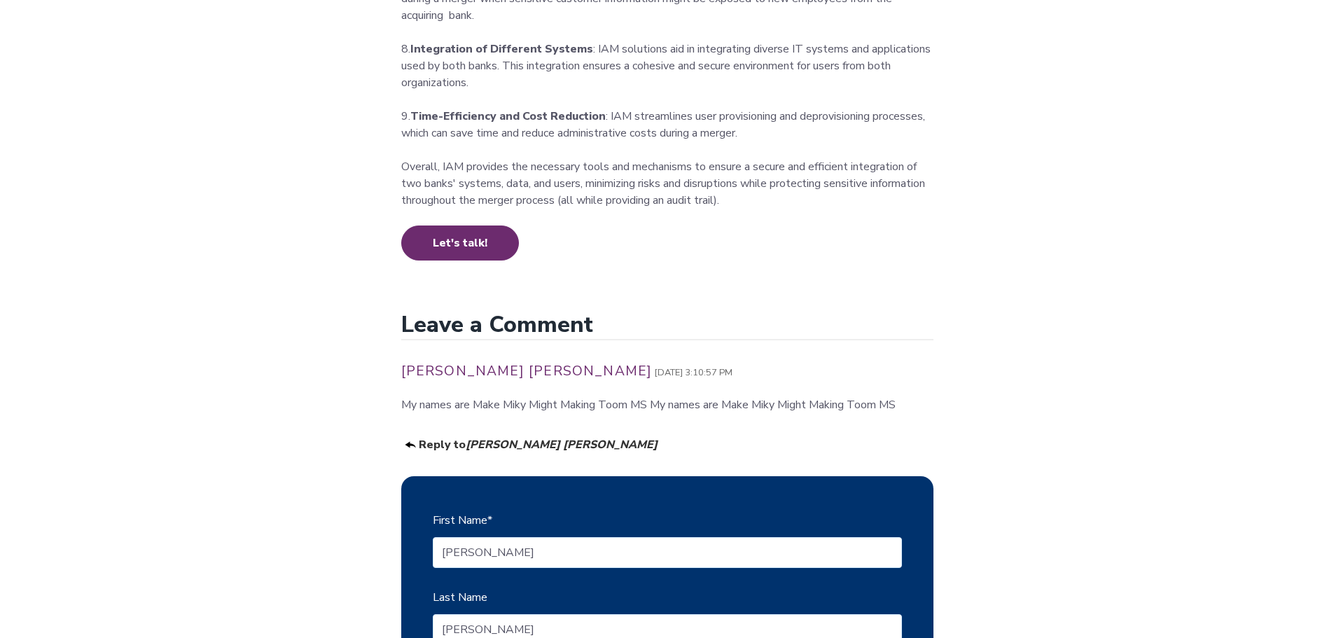
click at [599, 195] on p "Overall, IAM provides the necessary tools and mechanisms to ensure a secure and…" at bounding box center [667, 183] width 532 height 50
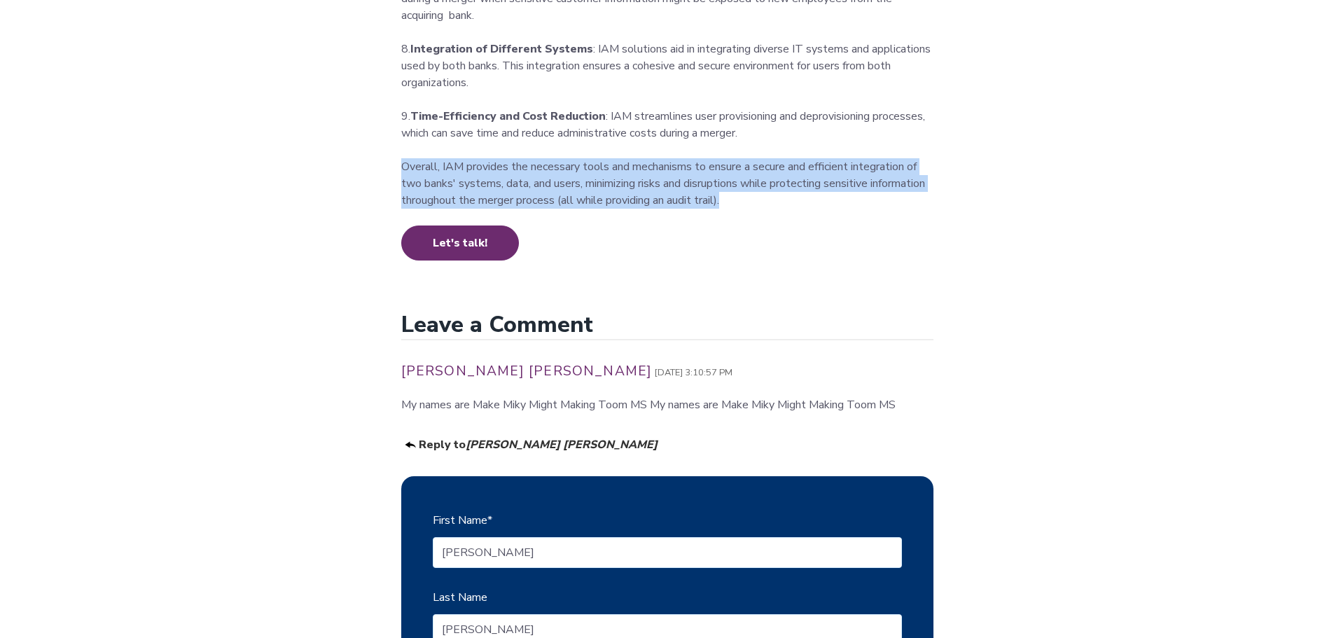
click at [599, 195] on p "Overall, IAM provides the necessary tools and mechanisms to ensure a secure and…" at bounding box center [667, 183] width 532 height 50
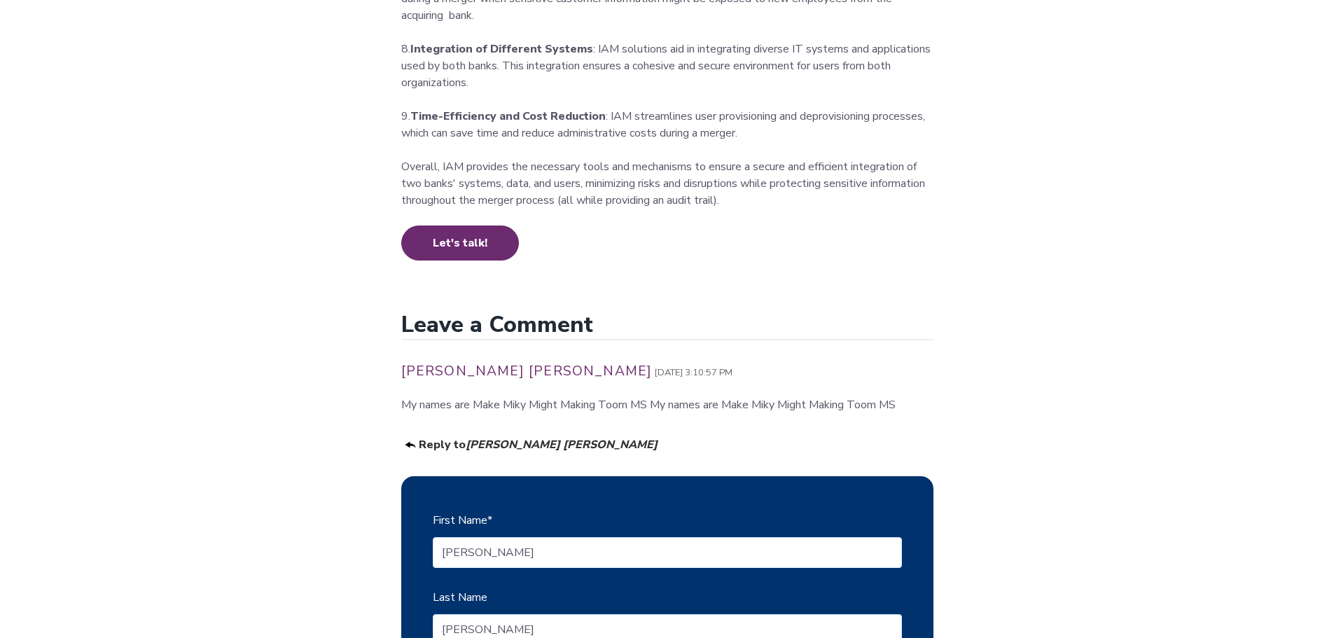
click at [608, 130] on p "9. Time-Efficiency and Cost Reduction : IAM streamlines user provisioning and d…" at bounding box center [667, 125] width 532 height 34
click at [610, 130] on p "9. Time-Efficiency and Cost Reduction : IAM streamlines user provisioning and d…" at bounding box center [667, 125] width 532 height 34
click at [613, 129] on p "9. Time-Efficiency and Cost Reduction : IAM streamlines user provisioning and d…" at bounding box center [667, 125] width 532 height 34
